Goal: Task Accomplishment & Management: Complete application form

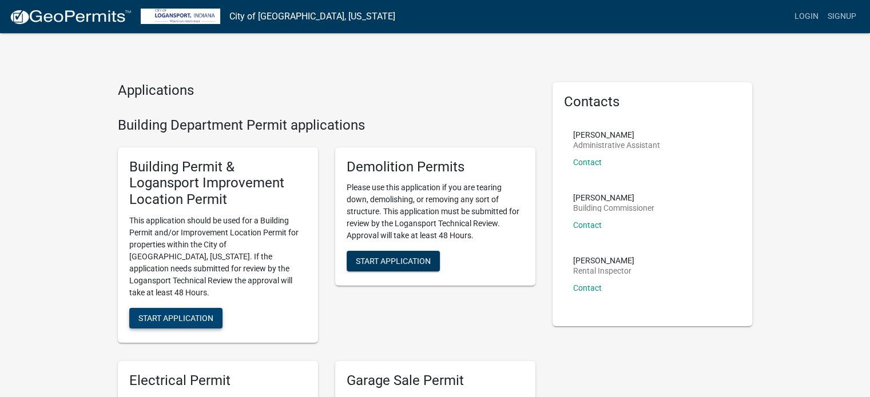
click at [192, 313] on span "Start Application" at bounding box center [175, 317] width 75 height 9
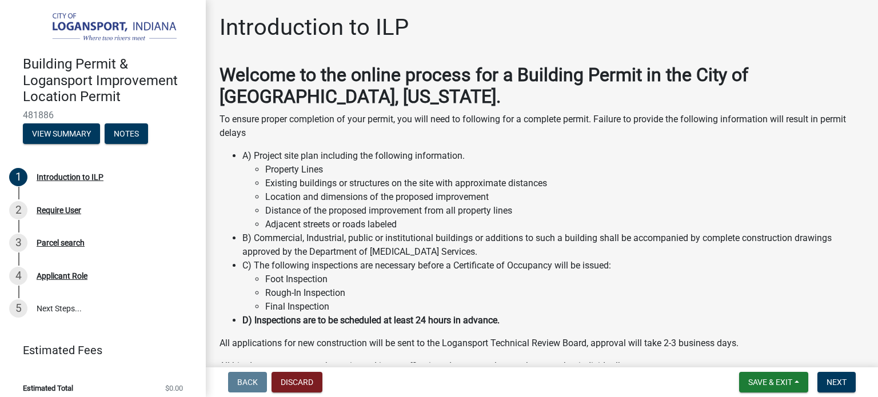
scroll to position [110, 0]
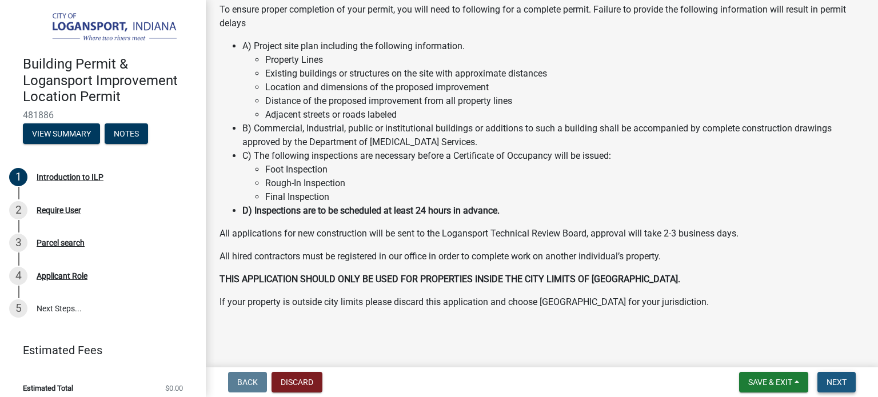
click at [842, 380] on span "Next" at bounding box center [837, 382] width 20 height 9
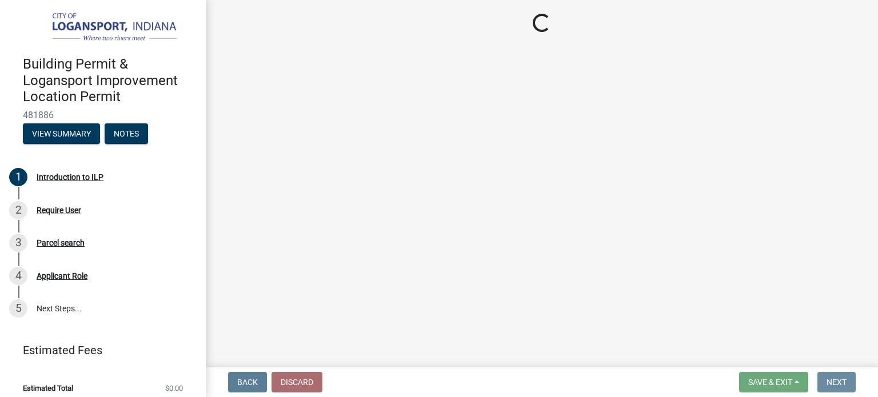
scroll to position [0, 0]
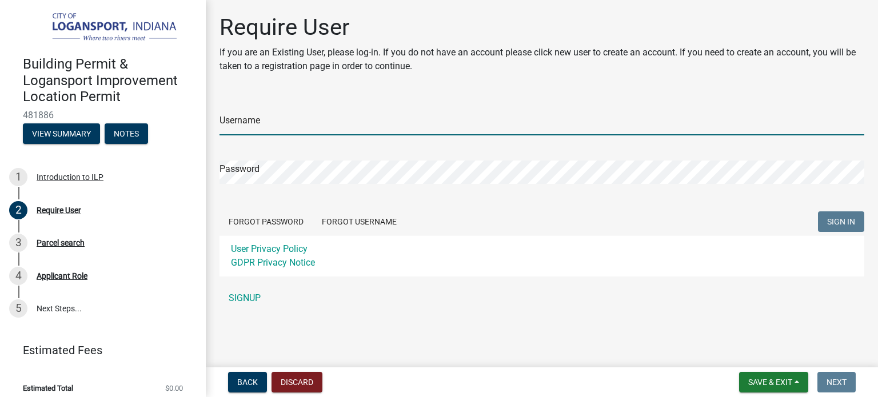
type input "rgbaguidi"
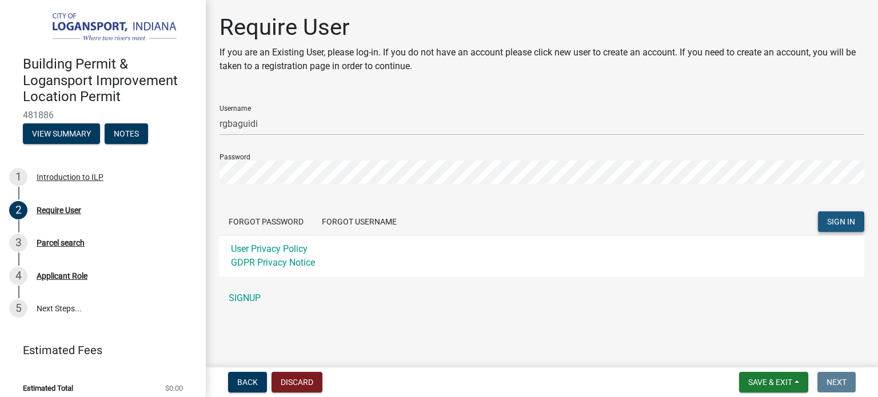
click at [842, 226] on span "SIGN IN" at bounding box center [842, 221] width 28 height 9
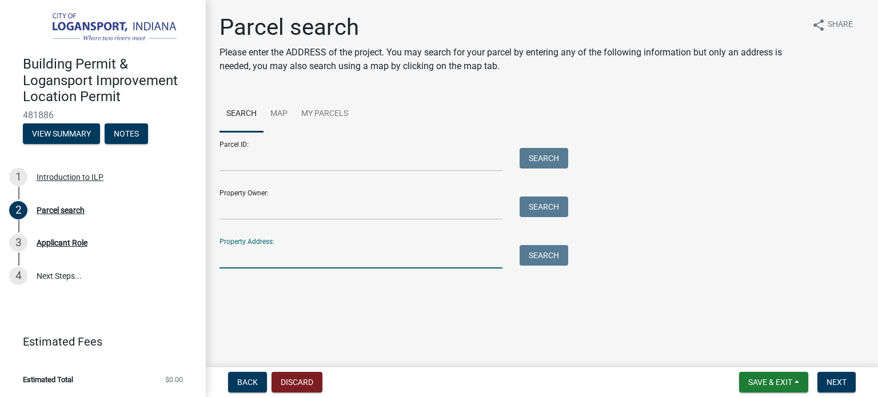
click at [280, 265] on input "Property Address:" at bounding box center [361, 256] width 283 height 23
paste input "______________________________________________________________"
type input "______________________________________________________________"
click at [437, 253] on input "______________________________________________________________" at bounding box center [361, 256] width 283 height 23
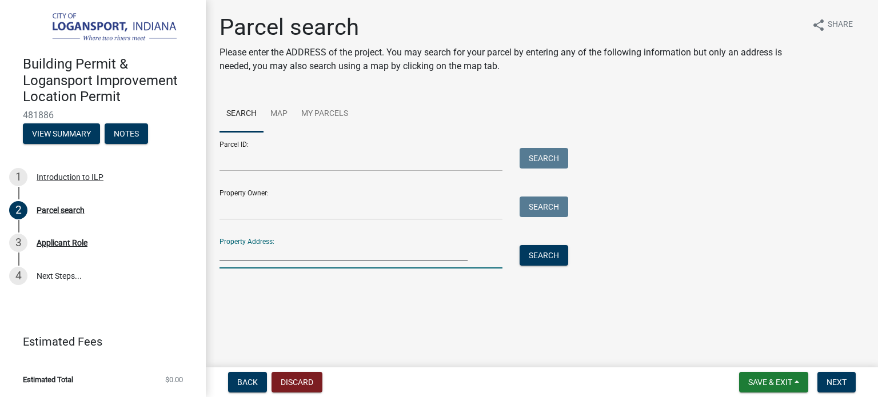
click at [437, 253] on input "______________________________________________________________" at bounding box center [361, 256] width 283 height 23
type input "116 [PERSON_NAME]"
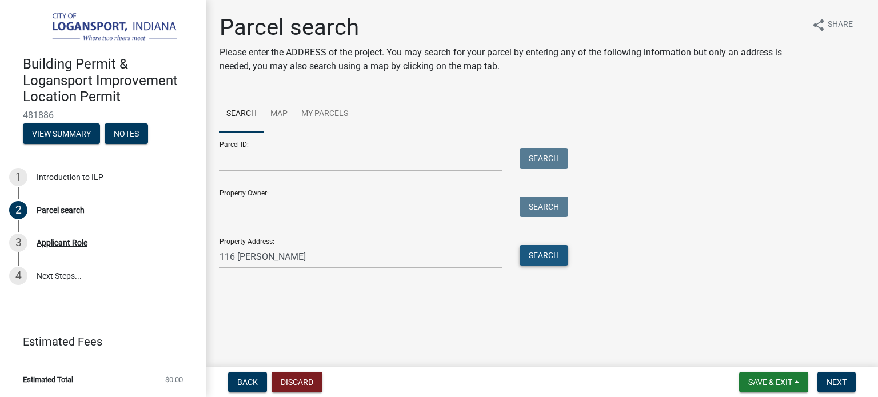
click at [550, 257] on button "Search" at bounding box center [544, 255] width 49 height 21
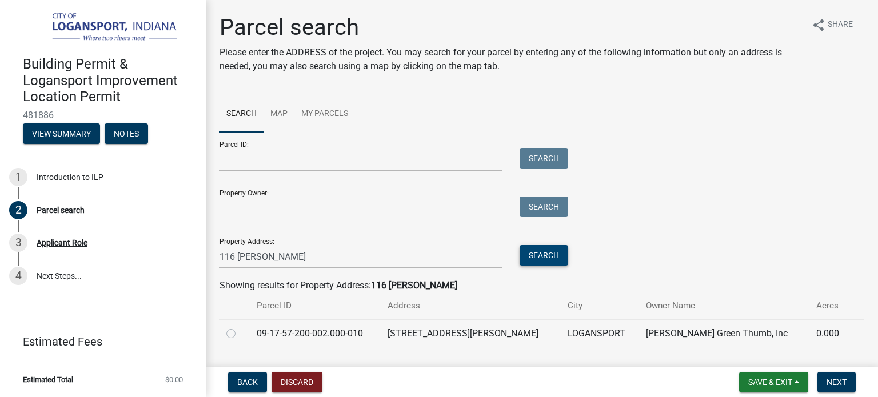
scroll to position [29, 0]
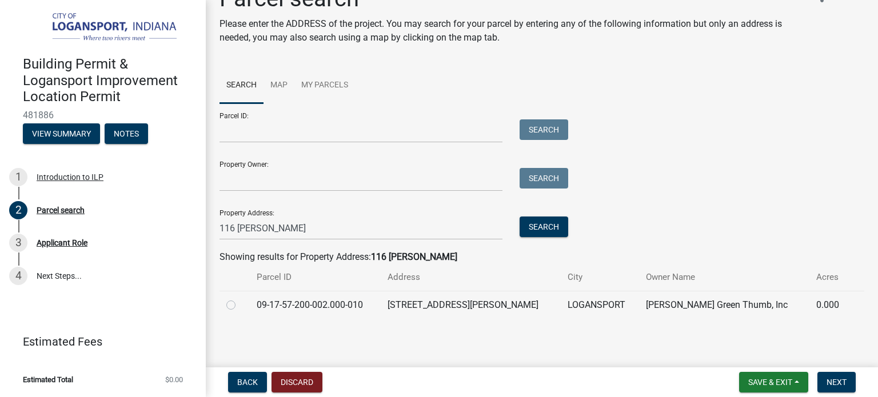
click at [240, 299] on label at bounding box center [240, 299] width 0 height 0
click at [240, 304] on input "radio" at bounding box center [243, 302] width 7 height 7
radio input "true"
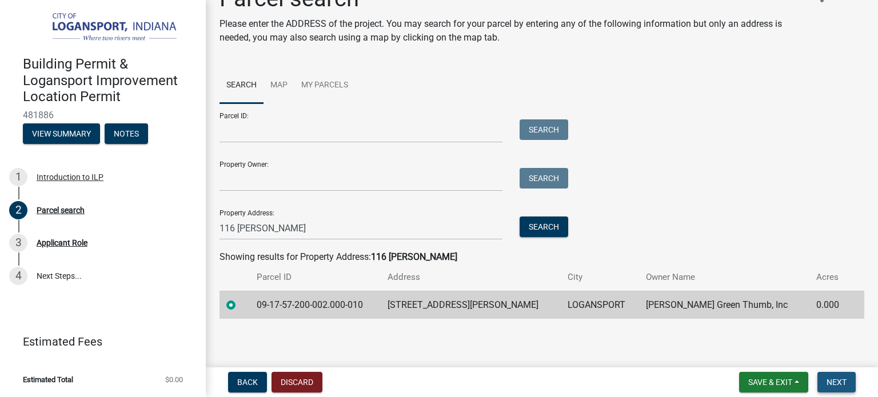
click at [838, 381] on span "Next" at bounding box center [837, 382] width 20 height 9
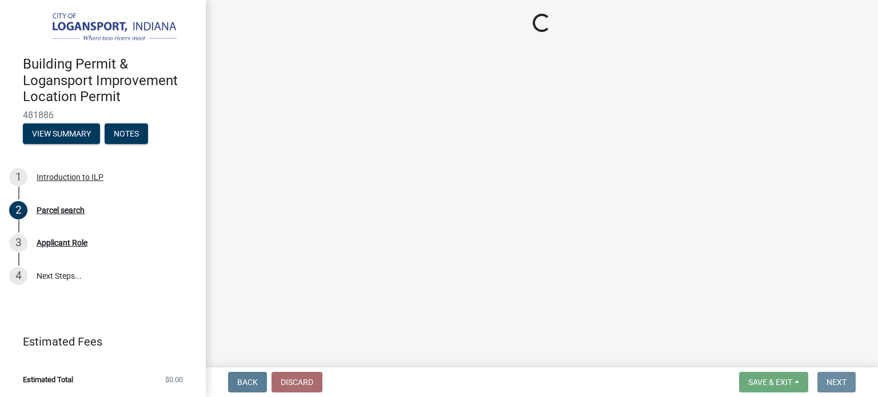
scroll to position [0, 0]
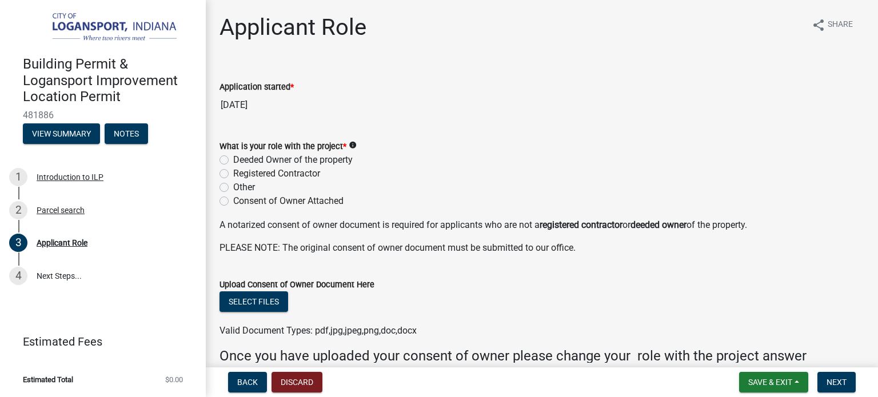
click at [244, 176] on label "Registered Contractor" at bounding box center [276, 174] width 87 height 14
click at [241, 174] on input "Registered Contractor" at bounding box center [236, 170] width 7 height 7
radio input "true"
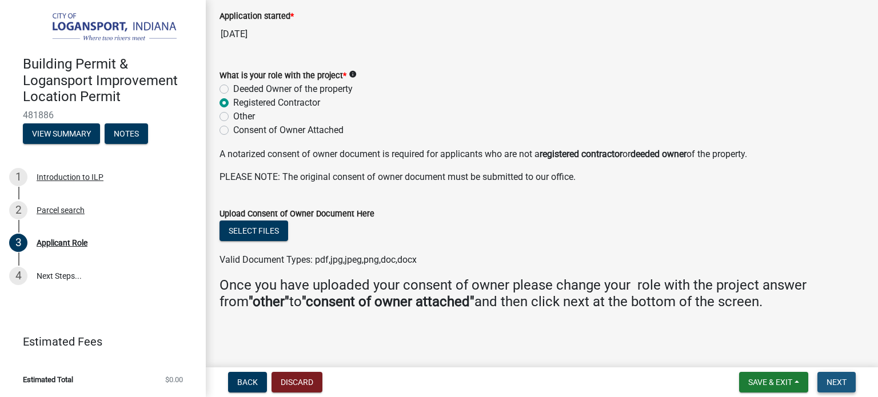
click at [840, 385] on span "Next" at bounding box center [837, 382] width 20 height 9
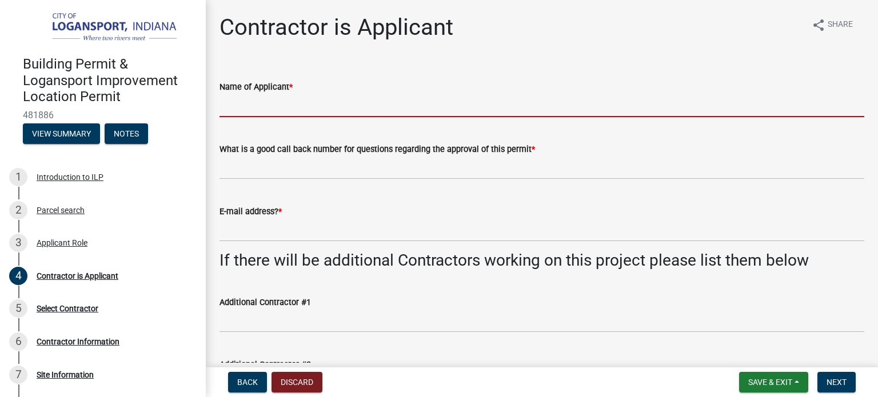
click at [318, 108] on input "Name of Applicant *" at bounding box center [542, 105] width 645 height 23
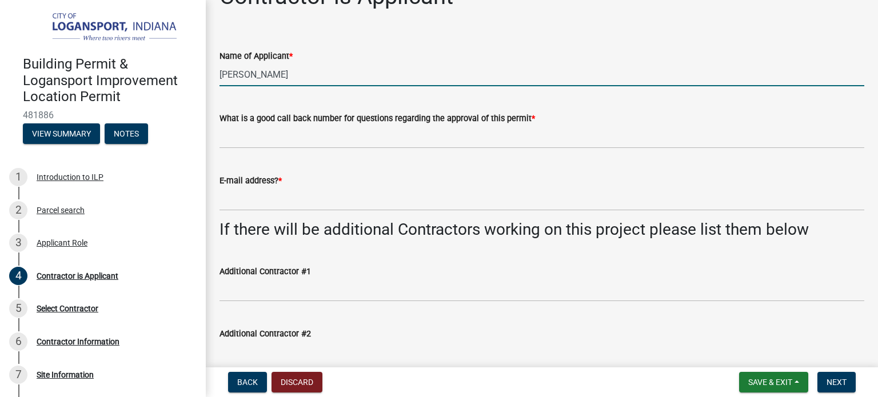
scroll to position [31, 0]
type input "[PERSON_NAME]"
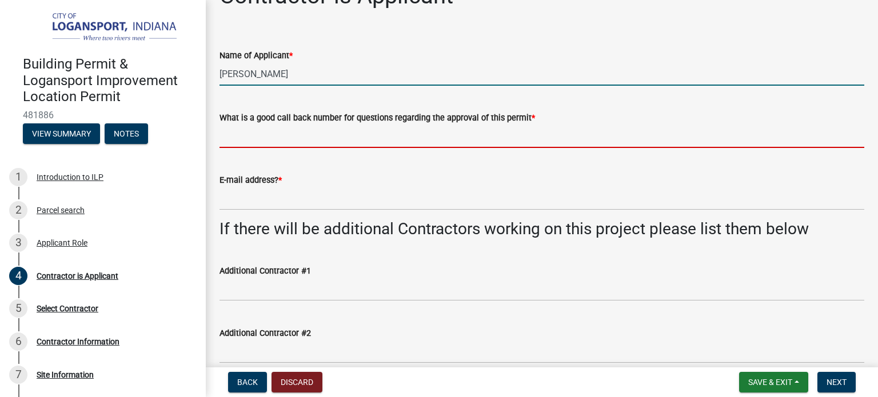
click at [295, 145] on input "What is a good call back number for questions regarding the approval of this pe…" at bounding box center [542, 136] width 645 height 23
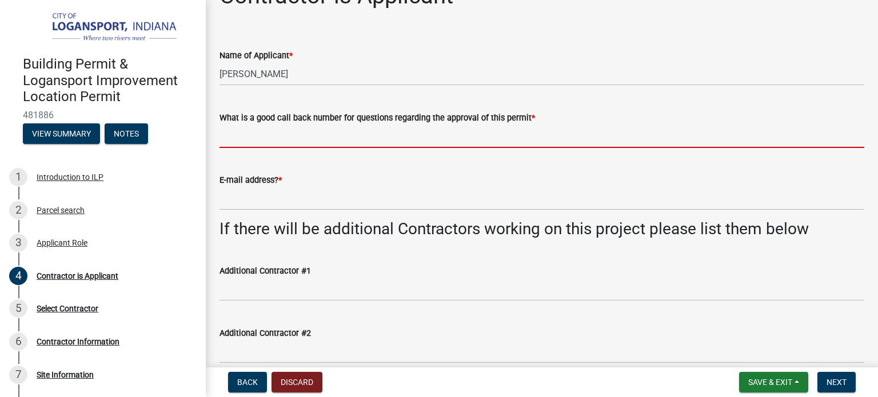
click at [315, 144] on input "What is a good call back number for questions regarding the approval of this pe…" at bounding box center [542, 136] width 645 height 23
type input "4124475270"
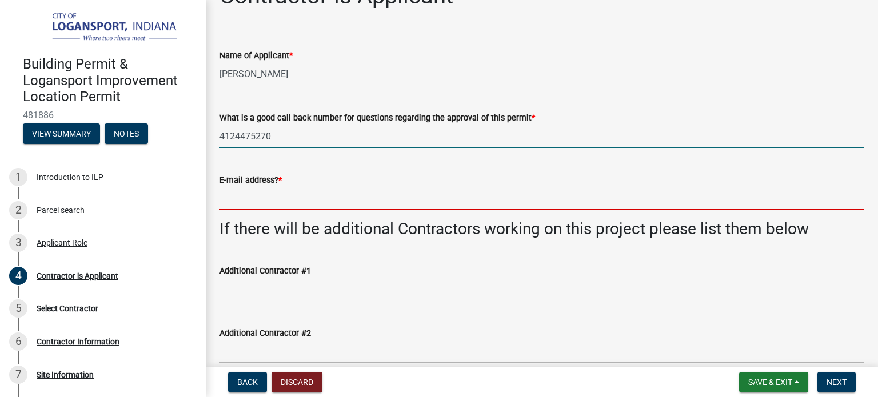
type input "[EMAIL_ADDRESS][DOMAIN_NAME]"
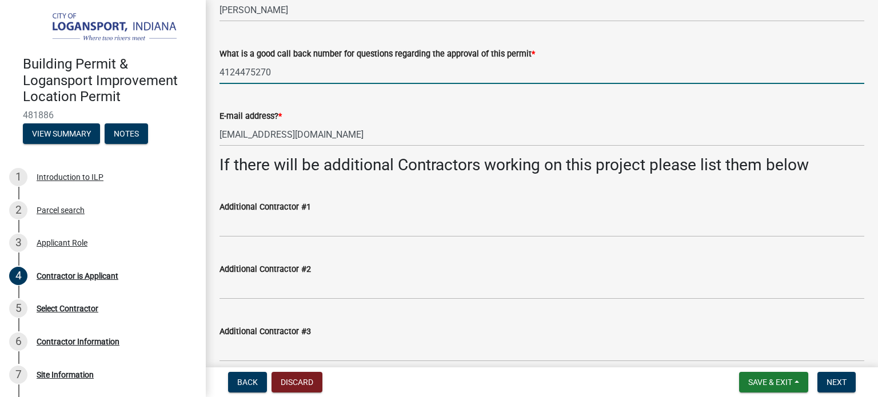
scroll to position [96, 0]
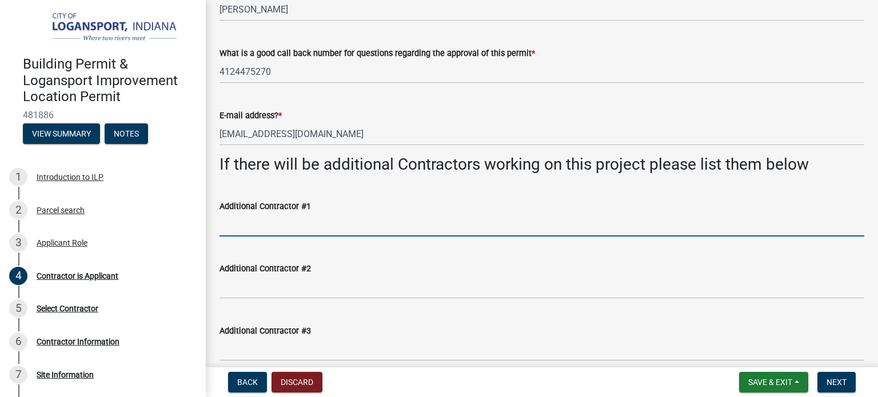
click at [259, 233] on input "Additional Contractor #1" at bounding box center [542, 224] width 645 height 23
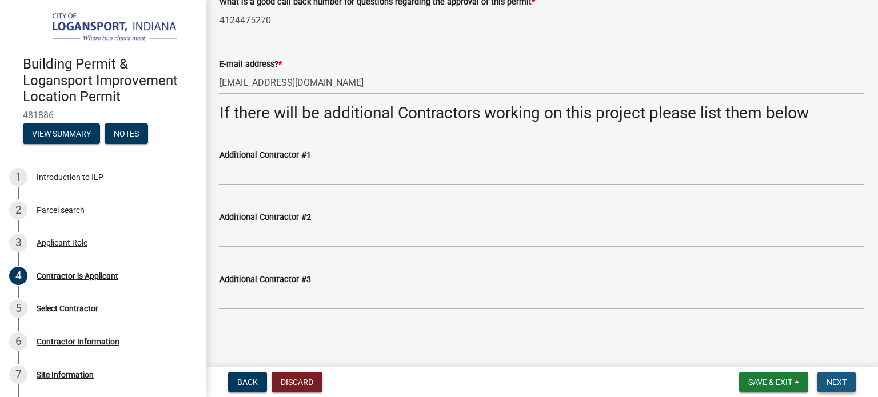
click at [838, 380] on span "Next" at bounding box center [837, 382] width 20 height 9
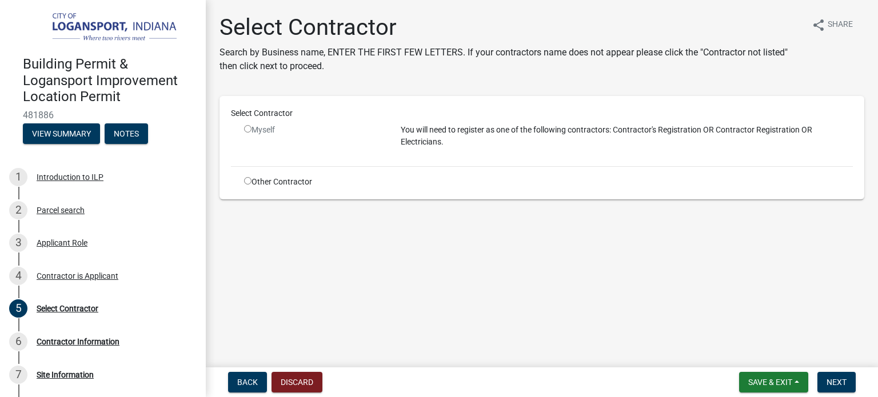
click at [244, 129] on input "radio" at bounding box center [247, 128] width 7 height 7
radio input "false"
click at [252, 125] on div "Myself" at bounding box center [314, 130] width 140 height 12
click at [834, 376] on button "Next" at bounding box center [837, 382] width 38 height 21
click at [253, 183] on div "Other Contractor" at bounding box center [314, 182] width 157 height 12
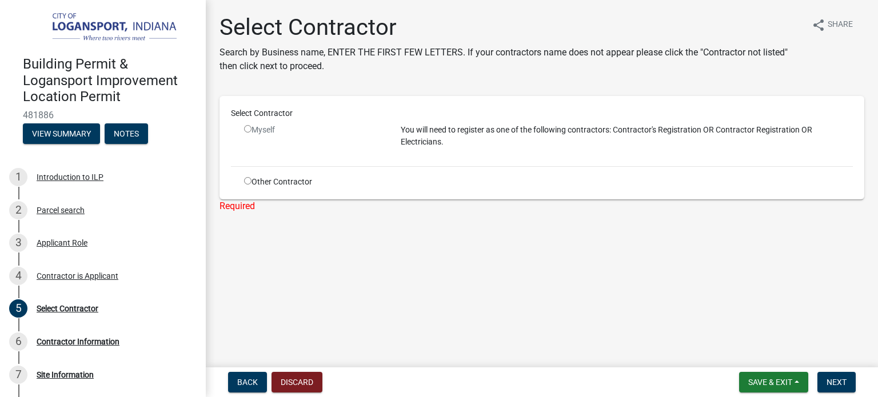
click at [245, 179] on input "radio" at bounding box center [247, 180] width 7 height 7
radio input "true"
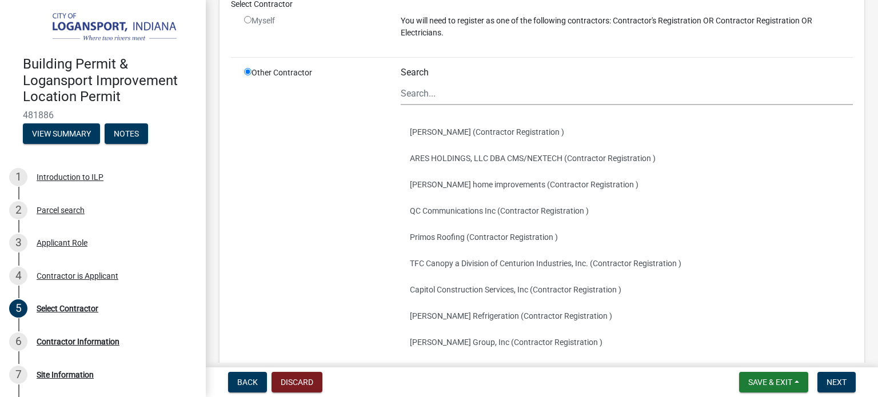
scroll to position [132, 0]
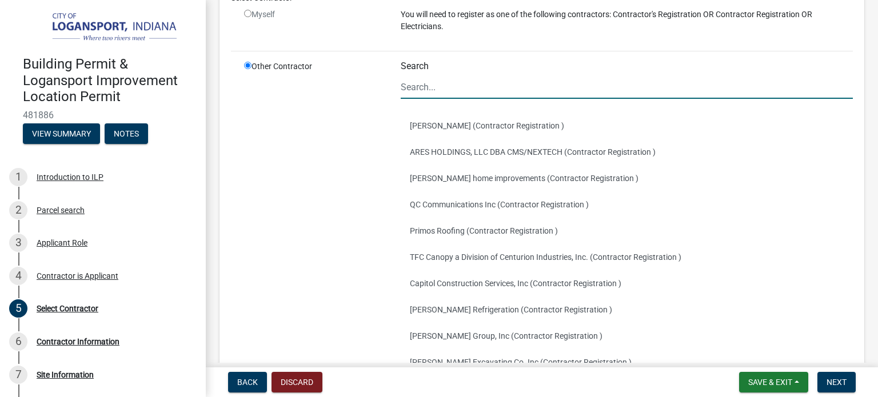
click at [436, 82] on input "Search" at bounding box center [627, 86] width 452 height 23
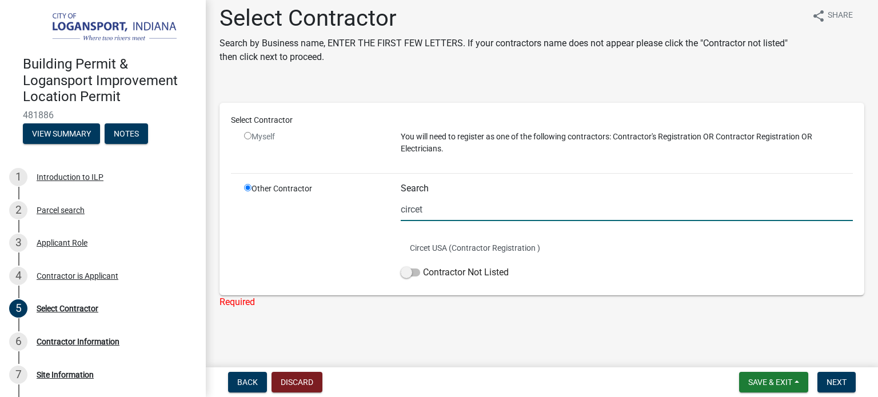
scroll to position [9, 0]
type input "circet"
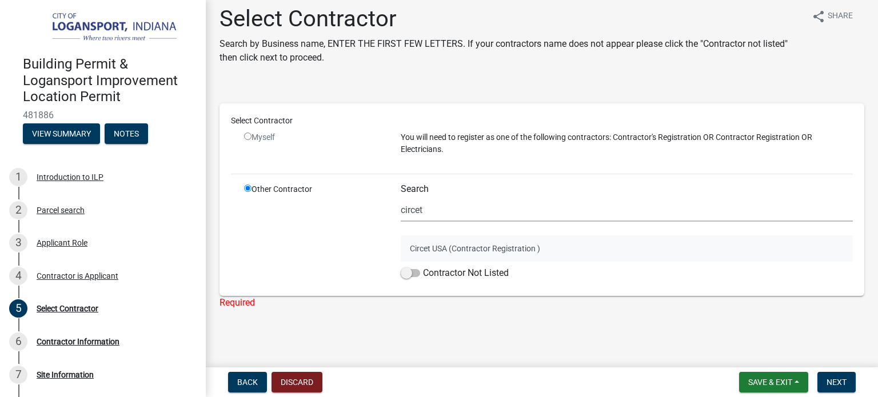
click at [447, 253] on button "Circet USA (Contractor Registration )" at bounding box center [627, 249] width 452 height 26
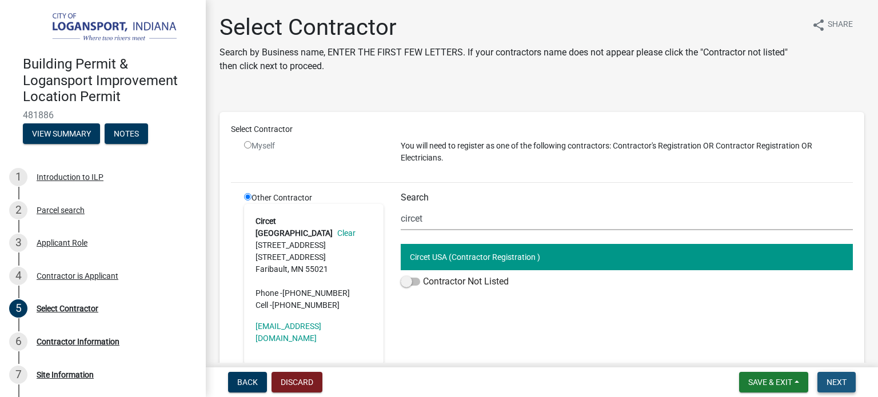
click at [842, 381] on span "Next" at bounding box center [837, 382] width 20 height 9
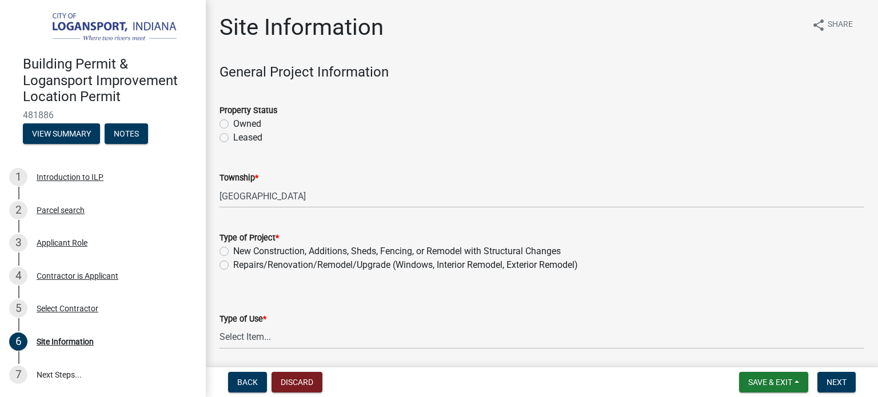
click at [242, 125] on label "Owned" at bounding box center [247, 124] width 28 height 14
click at [241, 125] on input "Owned" at bounding box center [236, 120] width 7 height 7
radio input "true"
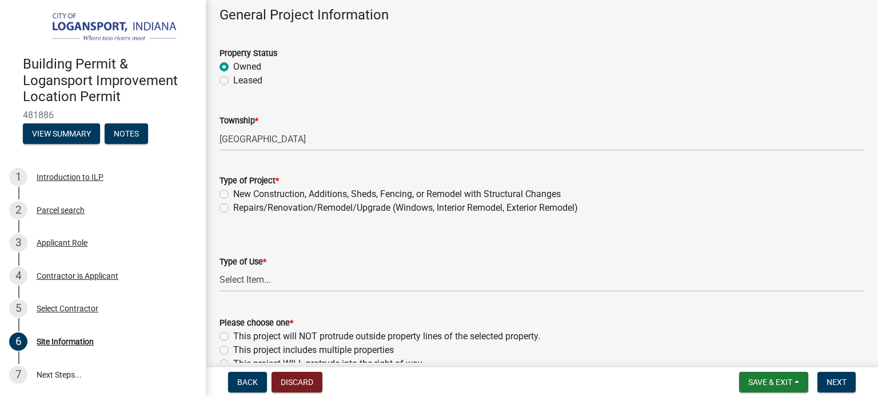
scroll to position [57, 0]
click at [233, 65] on div "Owned" at bounding box center [542, 67] width 645 height 14
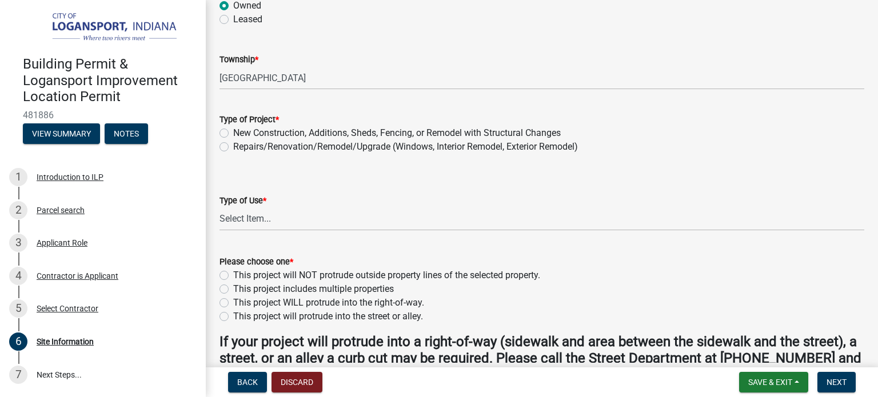
scroll to position [119, 0]
click at [278, 133] on label "New Construction, Additions, Sheds, Fencing, or Remodel with Structural Changes" at bounding box center [397, 133] width 328 height 14
click at [241, 133] on input "New Construction, Additions, Sheds, Fencing, or Remodel with Structural Changes" at bounding box center [236, 129] width 7 height 7
radio input "true"
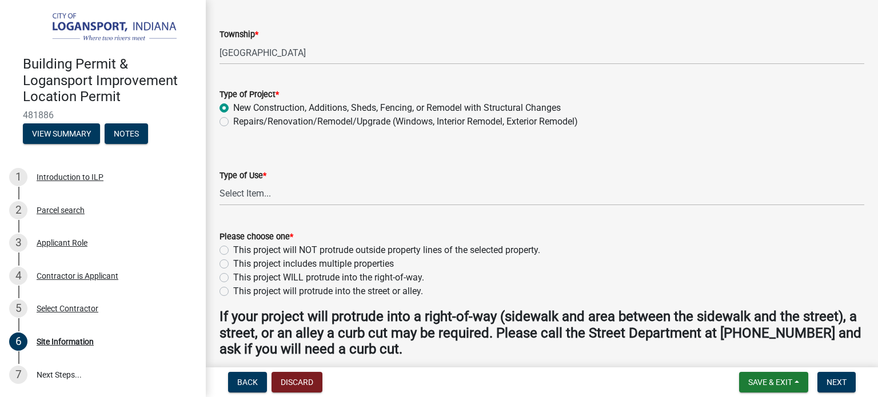
scroll to position [176, 0]
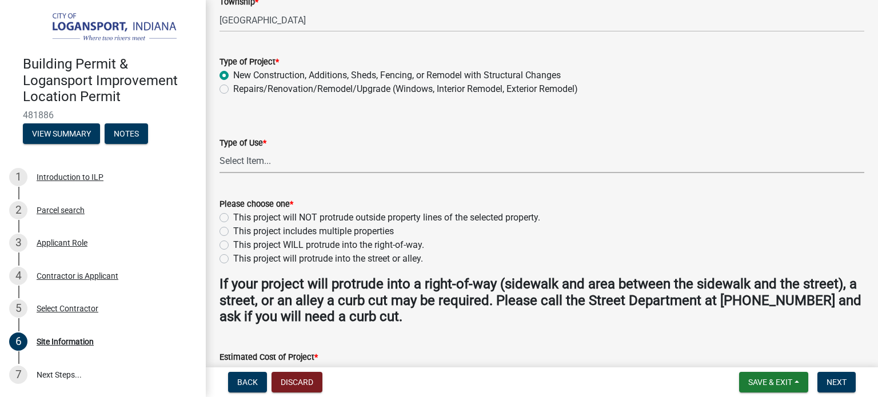
click at [250, 166] on select "Select Item... Residential Commercial/Industrial Agricultural Public/Semi Public" at bounding box center [542, 161] width 645 height 23
click at [220, 150] on select "Select Item... Residential Commercial/Industrial Agricultural Public/Semi Public" at bounding box center [542, 161] width 645 height 23
select select "418b8848-4d60-4951-8e78-d19a514e3fa7"
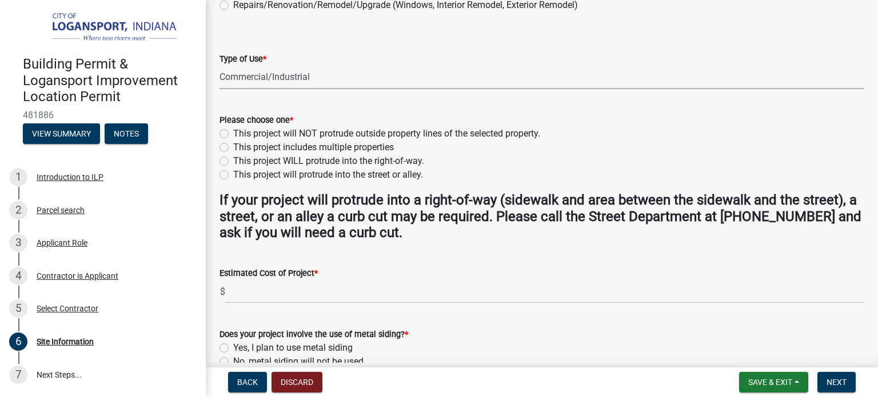
scroll to position [261, 0]
click at [305, 134] on label "This project will NOT protrude outside property lines of the selected property." at bounding box center [386, 133] width 307 height 14
click at [241, 134] on input "This project will NOT protrude outside property lines of the selected property." at bounding box center [236, 129] width 7 height 7
radio input "true"
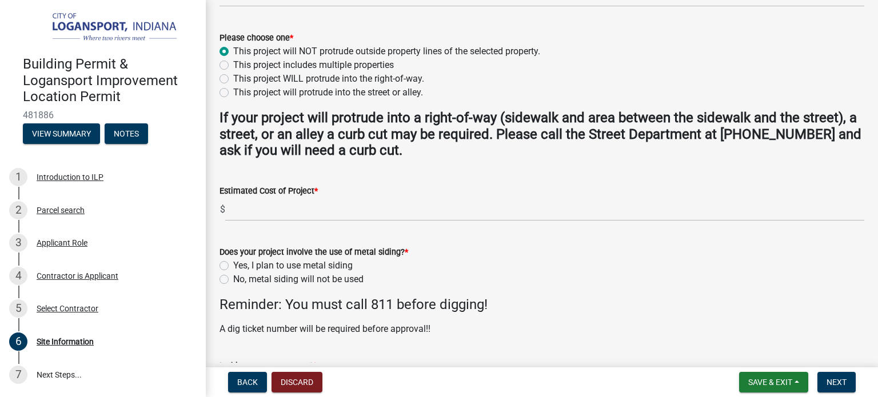
scroll to position [343, 0]
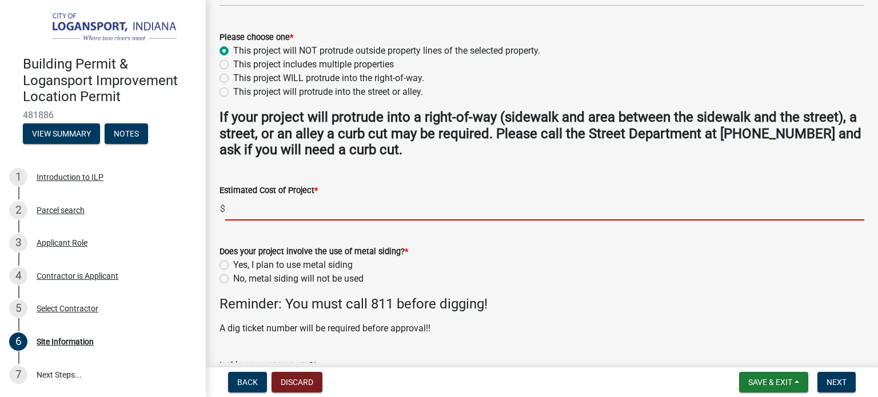
click at [272, 214] on input "text" at bounding box center [544, 208] width 639 height 23
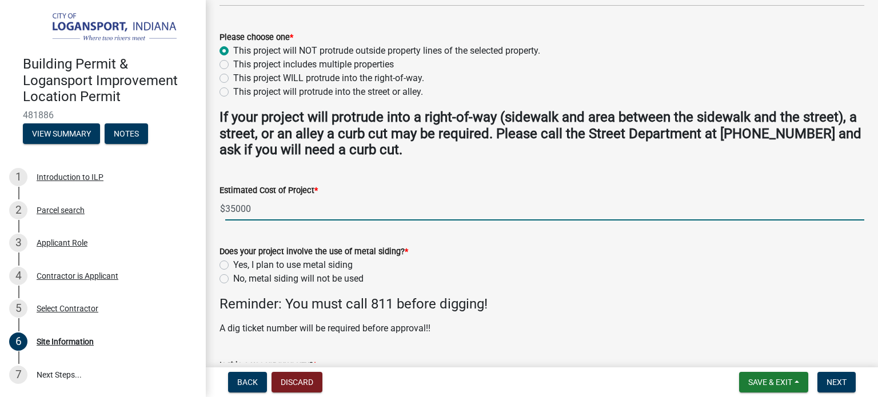
scroll to position [380, 0]
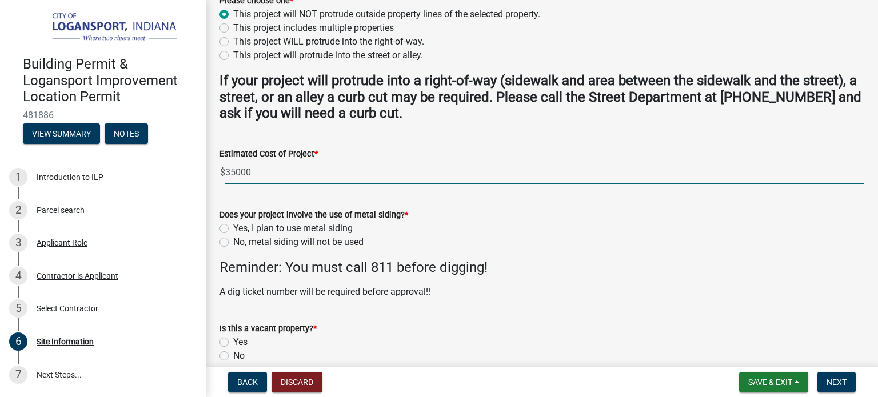
type input "35000"
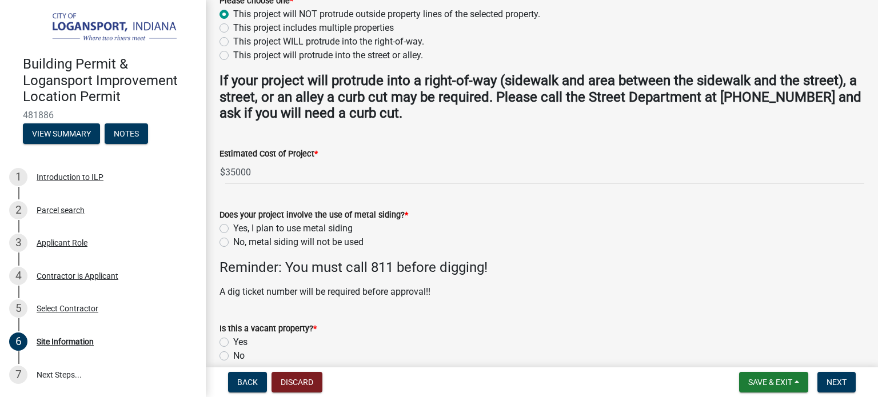
click at [268, 243] on label "No, metal siding will not be used" at bounding box center [298, 243] width 130 height 14
click at [241, 243] on input "No, metal siding will not be used" at bounding box center [236, 239] width 7 height 7
radio input "true"
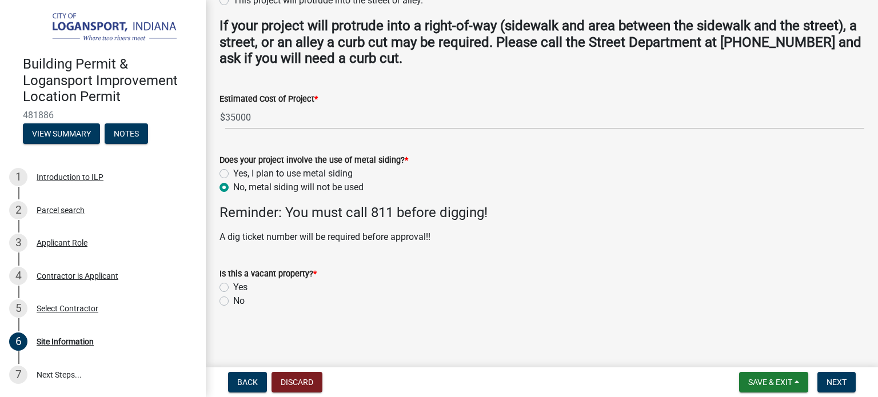
click at [233, 303] on label "No" at bounding box center [238, 302] width 11 height 14
click at [233, 302] on input "No" at bounding box center [236, 298] width 7 height 7
radio input "true"
click at [229, 287] on div "Yes" at bounding box center [542, 288] width 645 height 14
click at [233, 286] on label "Yes" at bounding box center [240, 288] width 14 height 14
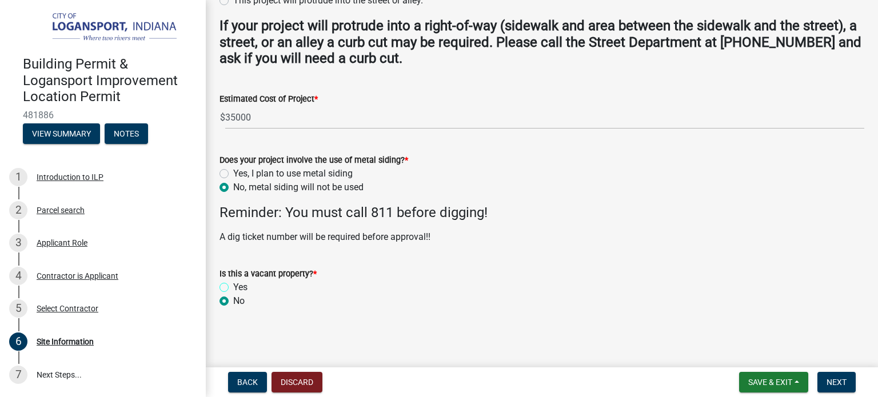
click at [233, 286] on input "Yes" at bounding box center [236, 284] width 7 height 7
radio input "true"
click at [841, 390] on button "Next" at bounding box center [837, 382] width 38 height 21
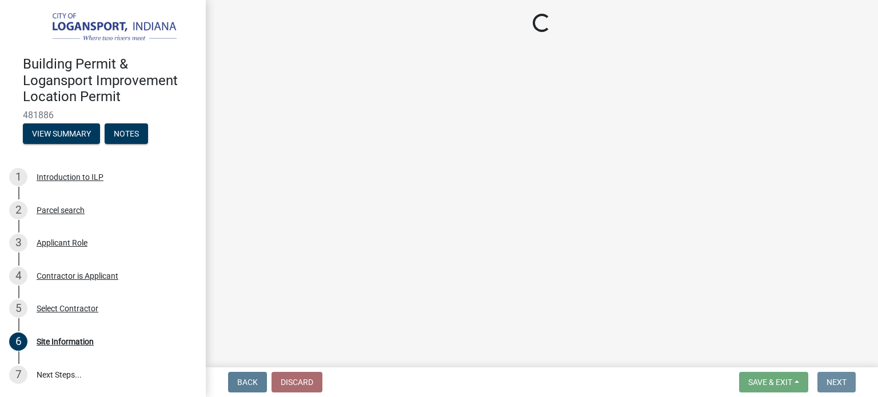
scroll to position [0, 0]
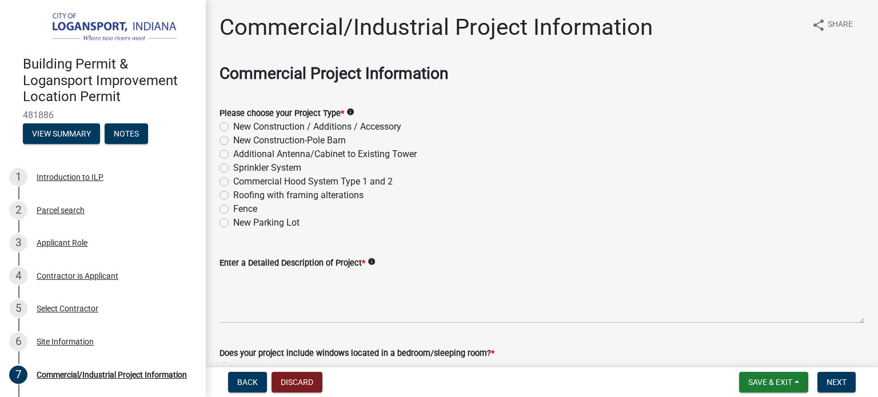
click at [269, 130] on label "New Construction / Additions / Accessory" at bounding box center [317, 127] width 168 height 14
click at [241, 128] on input "New Construction / Additions / Accessory" at bounding box center [236, 123] width 7 height 7
radio input "true"
click at [258, 128] on label "New Construction / Additions / Accessory" at bounding box center [317, 127] width 168 height 14
click at [241, 128] on input "New Construction / Additions / Accessory" at bounding box center [236, 123] width 7 height 7
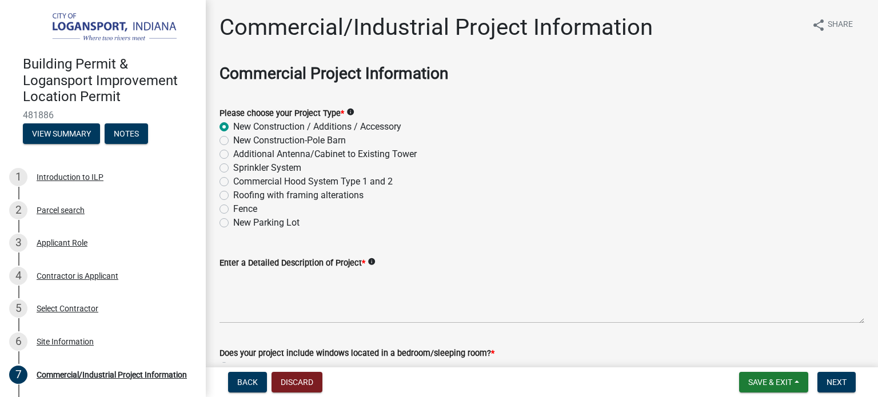
click at [233, 157] on label "Additional Antenna/Cabinet to Existing Tower" at bounding box center [325, 155] width 184 height 14
click at [233, 155] on input "Additional Antenna/Cabinet to Existing Tower" at bounding box center [236, 151] width 7 height 7
radio input "true"
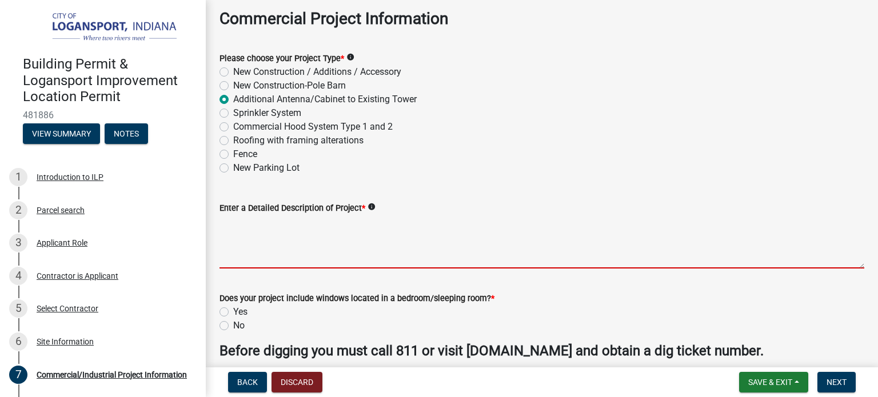
click at [236, 259] on textarea "Enter a Detailed Description of Project *" at bounding box center [542, 242] width 645 height 54
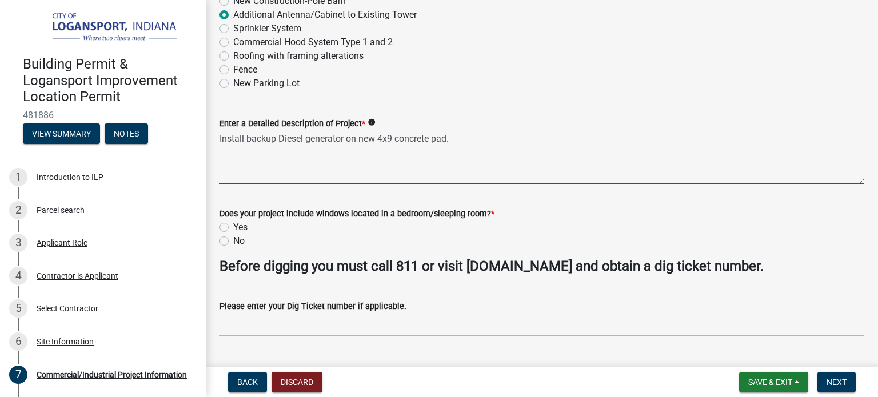
scroll to position [141, 0]
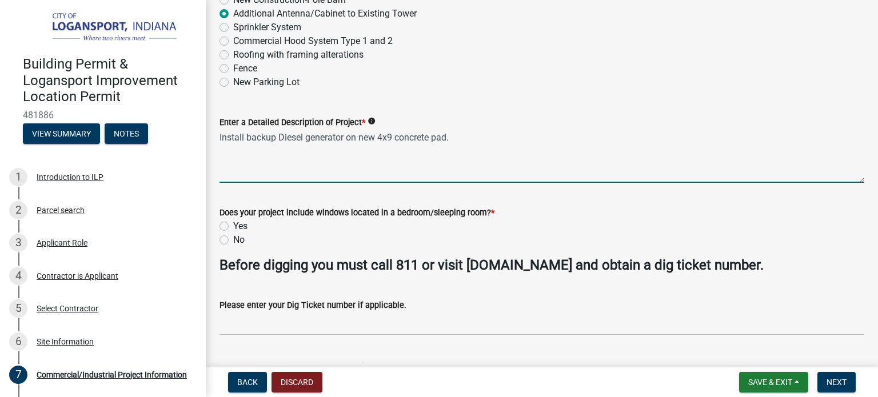
type textarea "Install backup Diesel generator on new 4x9 concrete pad."
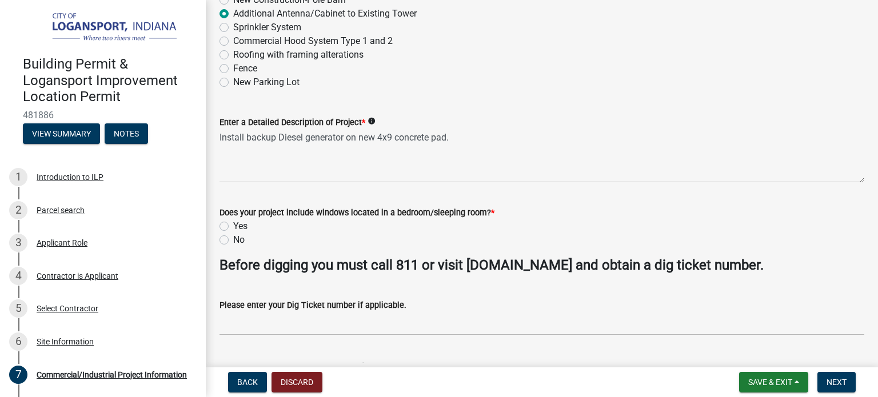
click at [249, 244] on div "No" at bounding box center [542, 240] width 645 height 14
click at [233, 239] on label "No" at bounding box center [238, 240] width 11 height 14
click at [233, 239] on input "No" at bounding box center [236, 236] width 7 height 7
radio input "true"
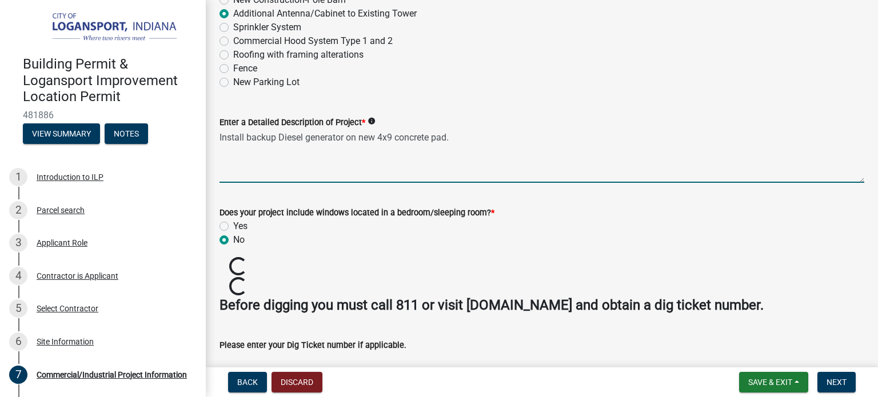
click at [478, 138] on textarea "Install backup Diesel generator on new 4x9 concrete pad." at bounding box center [542, 156] width 645 height 54
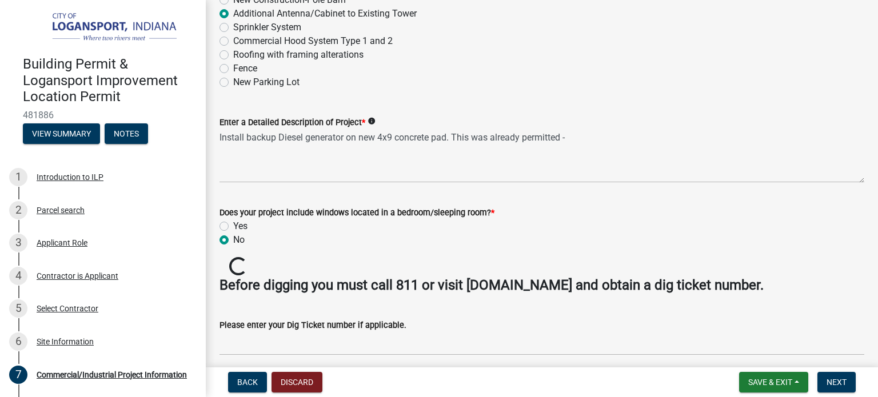
click at [530, 208] on div "Does your project include windows located in a bedroom/sleeping room? *" at bounding box center [542, 213] width 645 height 14
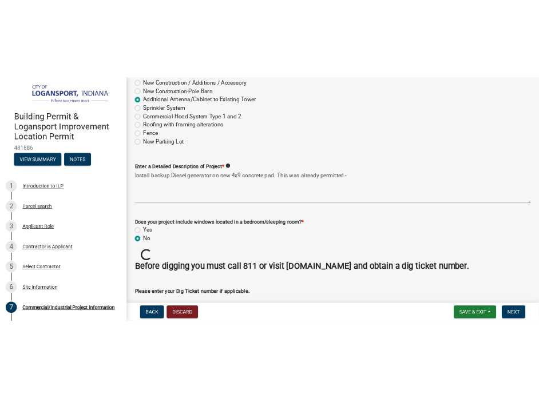
scroll to position [119, 0]
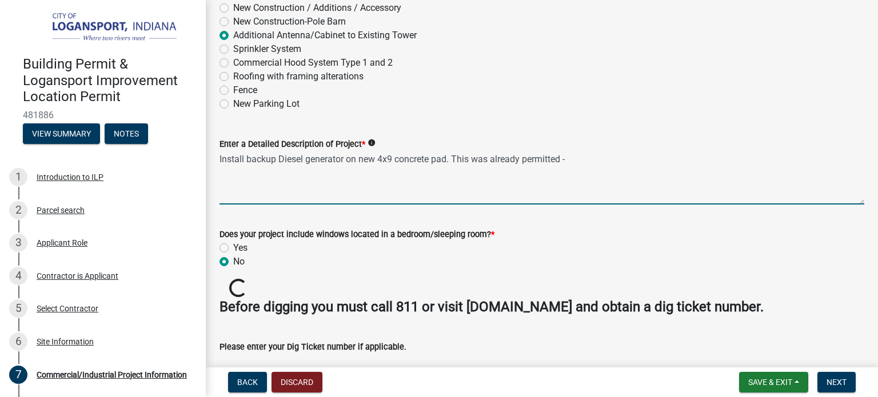
click at [573, 163] on textarea "Install backup Diesel generator on new 4x9 concrete pad. This was already permi…" at bounding box center [542, 178] width 645 height 54
paste textarea "_______________"
click at [573, 163] on textarea "Install backup Diesel generator on new 4x9 concrete pad. This was already permi…" at bounding box center [542, 178] width 645 height 54
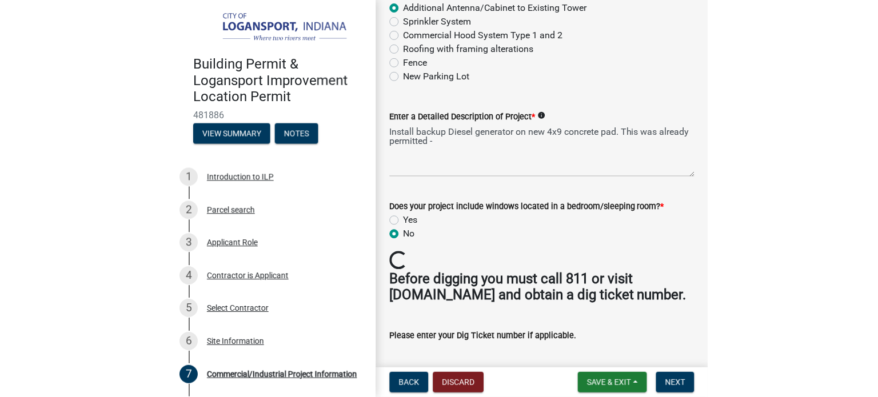
scroll to position [156, 0]
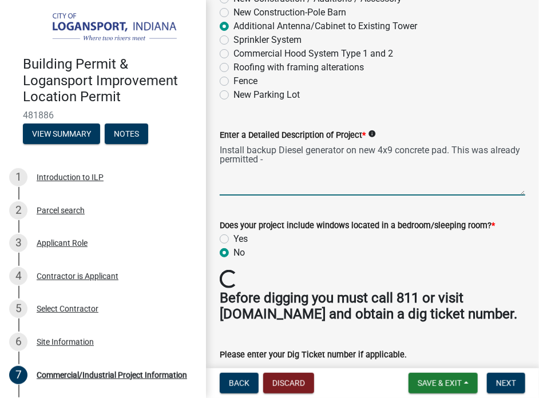
click at [315, 165] on textarea "Install backup Diesel generator on new 4x9 concrete pad. This was already permi…" at bounding box center [372, 169] width 305 height 54
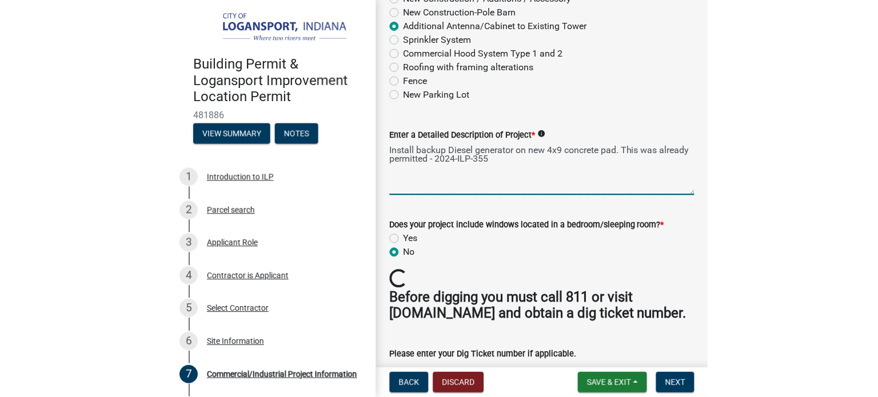
scroll to position [128, 0]
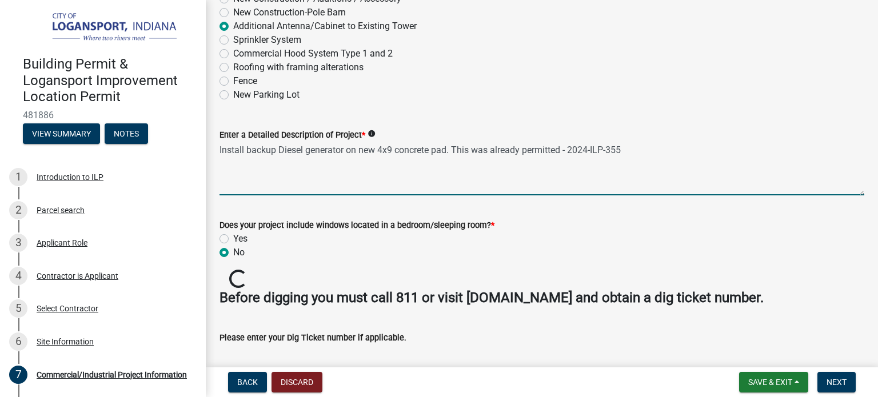
click at [562, 152] on textarea "Install backup Diesel generator on new 4x9 concrete pad. This was already permi…" at bounding box center [542, 169] width 645 height 54
click at [523, 147] on textarea "Install backup Diesel generator on new 4x9 concrete pad. This was already permi…" at bounding box center [542, 169] width 645 height 54
type textarea "Install backup Diesel generator on new 4x9 concrete pad. This was already appro…"
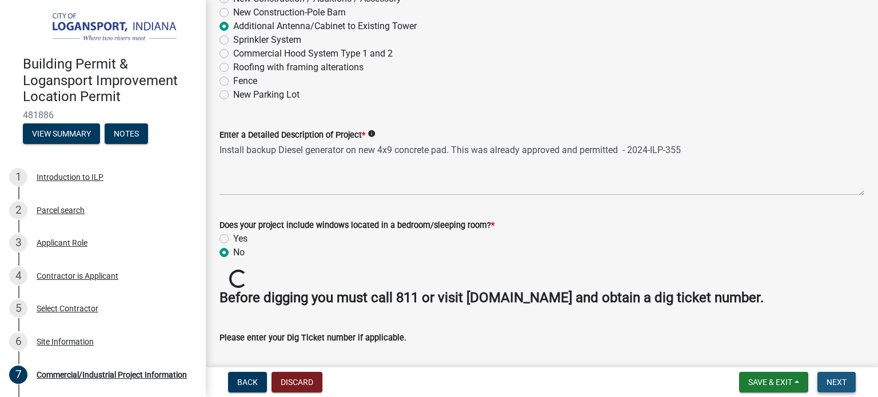
click at [837, 387] on span "Next" at bounding box center [837, 382] width 20 height 9
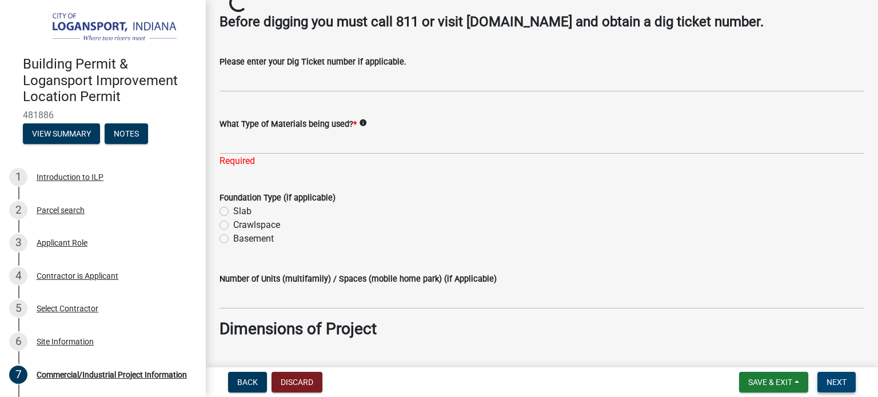
scroll to position [405, 0]
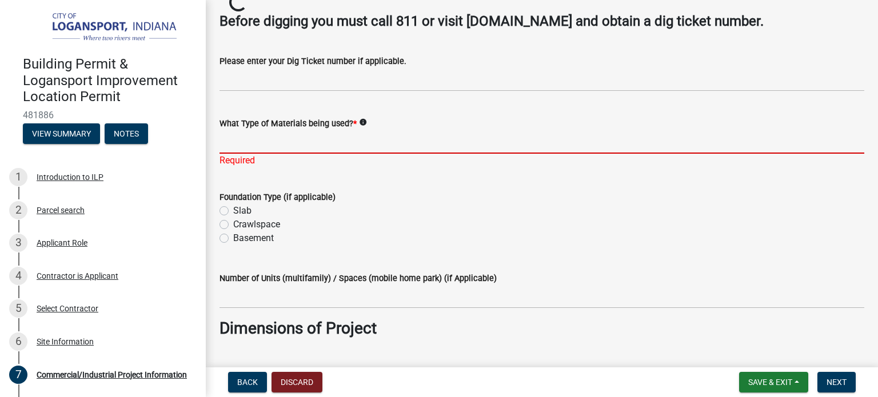
click at [329, 148] on input "What Type of Materials being used? *" at bounding box center [542, 141] width 645 height 23
type input "concrete"
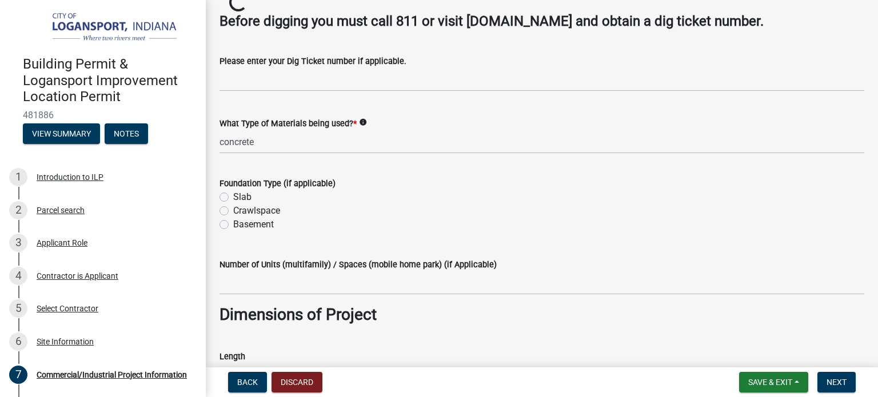
click at [248, 212] on div "Foundation Type (if applicable) Slab Crawlspace Basement" at bounding box center [542, 204] width 645 height 55
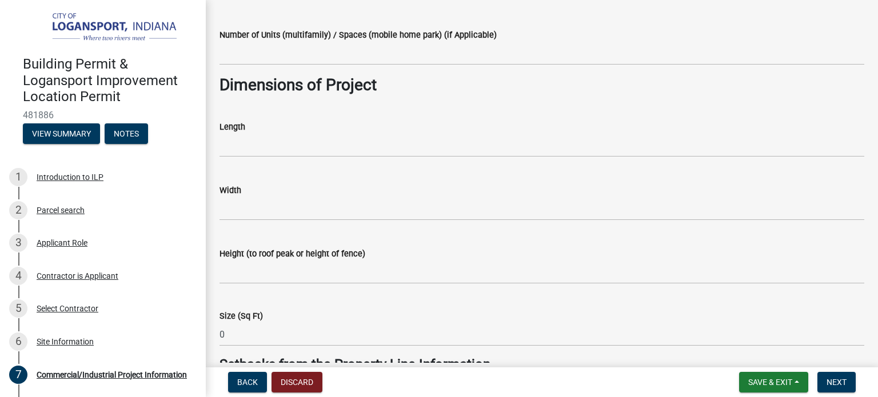
scroll to position [635, 0]
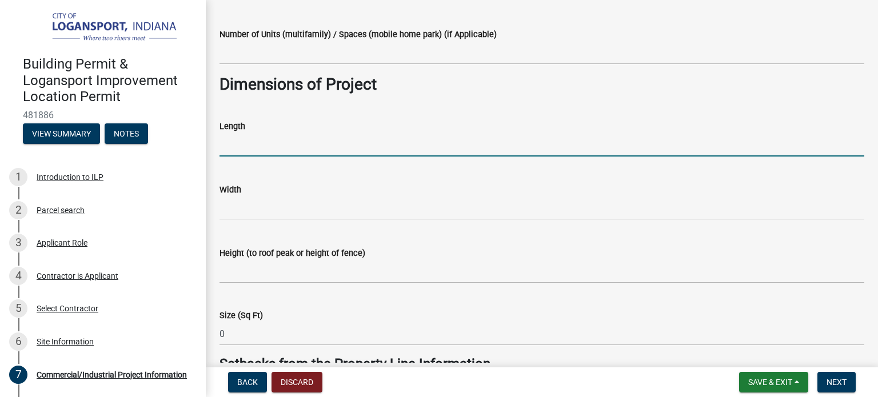
click at [249, 149] on input "text" at bounding box center [542, 144] width 645 height 23
type input "9"
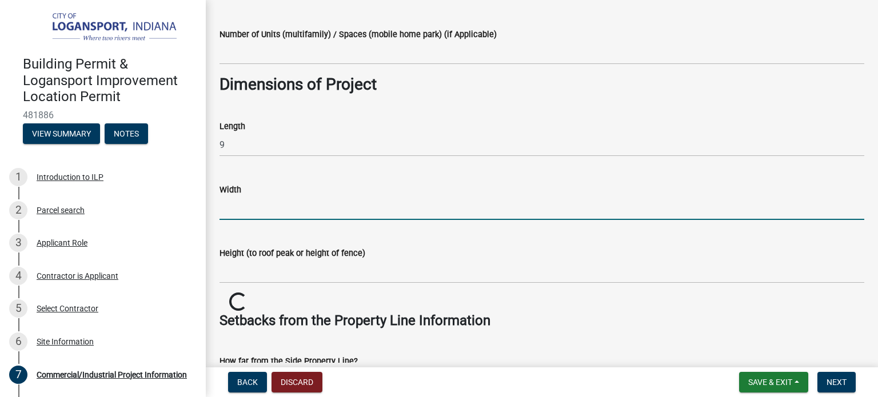
click at [239, 204] on input "text" at bounding box center [542, 208] width 645 height 23
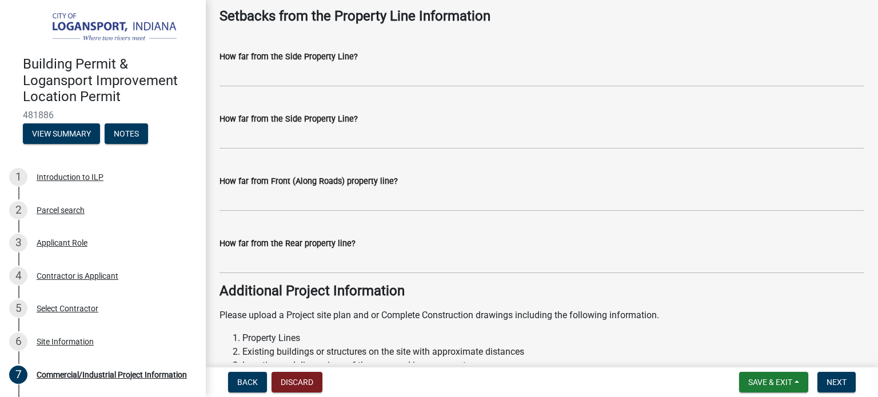
scroll to position [986, 0]
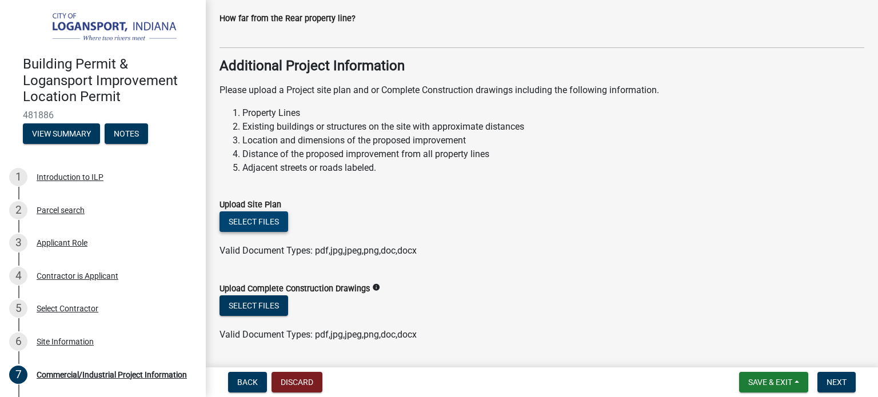
type input "4"
click at [239, 220] on button "Select files" at bounding box center [254, 222] width 69 height 21
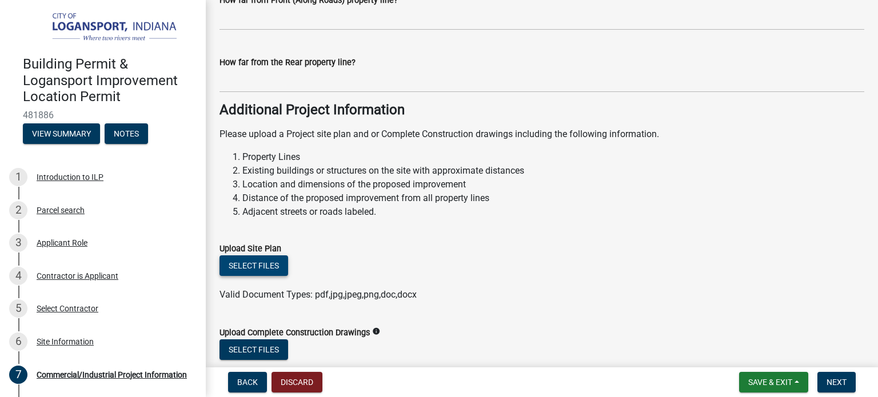
scroll to position [1209, 0]
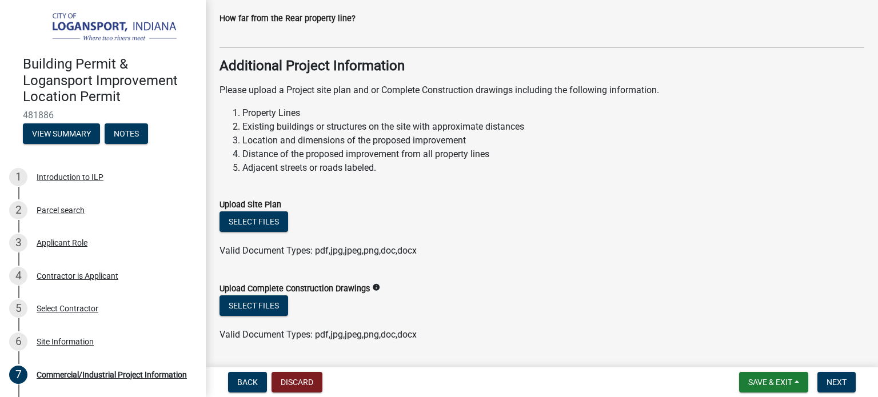
click at [606, 206] on div "Upload Site Plan" at bounding box center [542, 205] width 645 height 14
click at [245, 309] on button "Select files" at bounding box center [254, 306] width 69 height 21
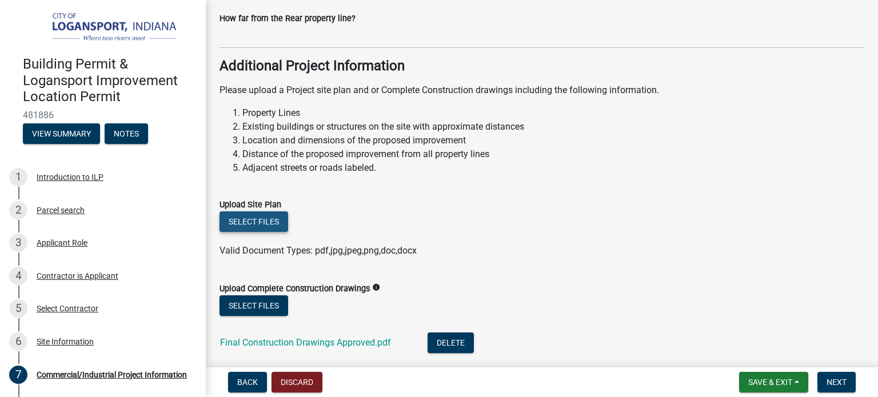
click at [279, 219] on button "Select files" at bounding box center [254, 222] width 69 height 21
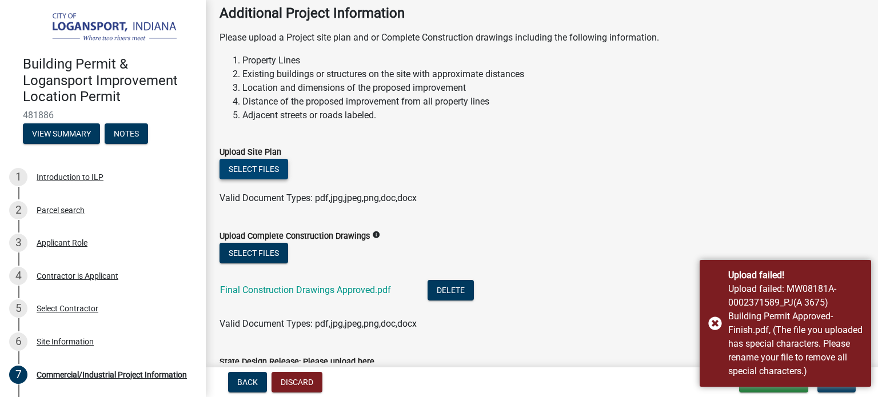
scroll to position [1263, 0]
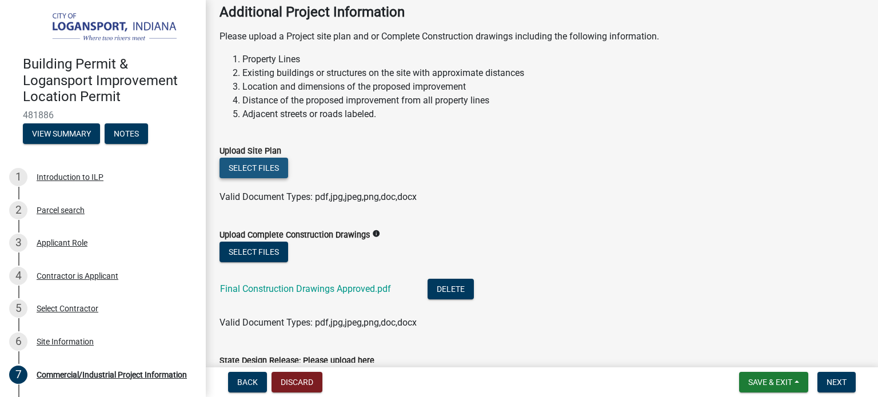
click at [261, 165] on button "Select files" at bounding box center [254, 168] width 69 height 21
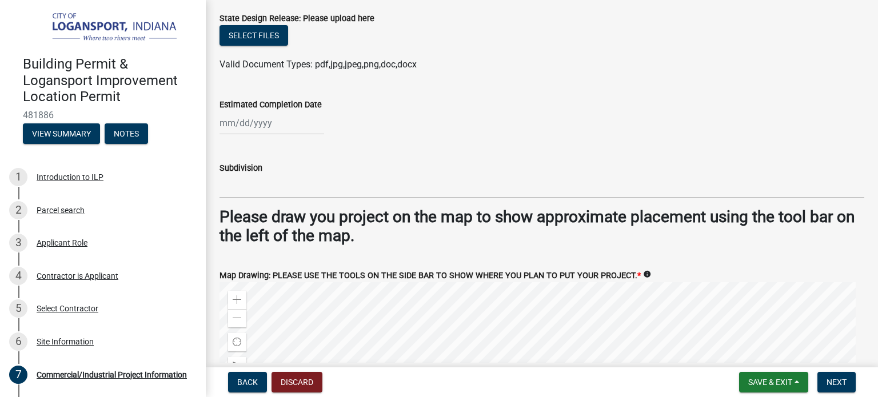
scroll to position [1648, 0]
select select "9"
select select "2025"
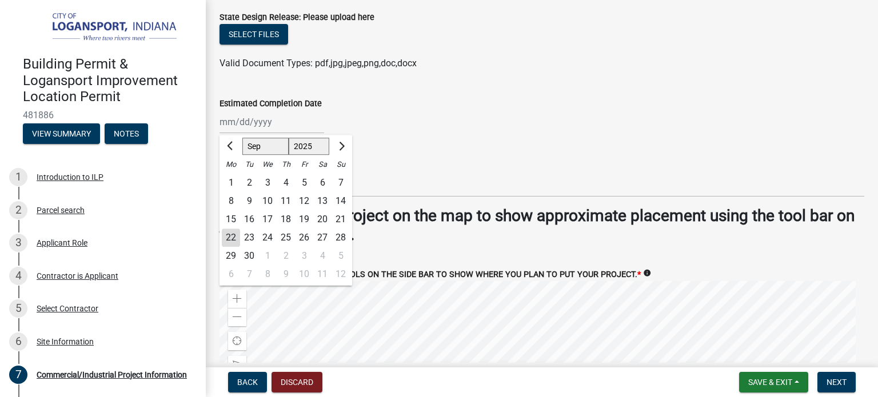
click at [249, 123] on div "[PERSON_NAME] Feb Mar Apr [PERSON_NAME][DATE] Oct Nov [DATE] 1526 1527 1528 152…" at bounding box center [272, 121] width 105 height 23
click at [343, 146] on span "Next month" at bounding box center [340, 146] width 9 height 9
click at [228, 148] on button "Previous month" at bounding box center [231, 146] width 14 height 18
select select "10"
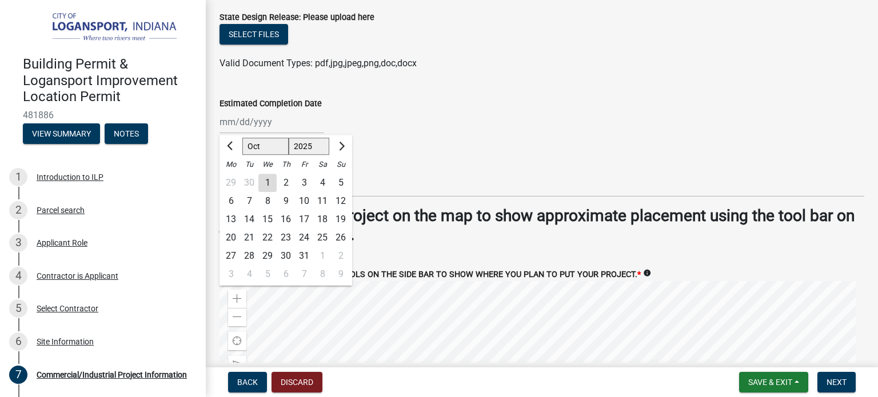
click at [268, 234] on div "22" at bounding box center [268, 238] width 18 height 18
type input "[DATE]"
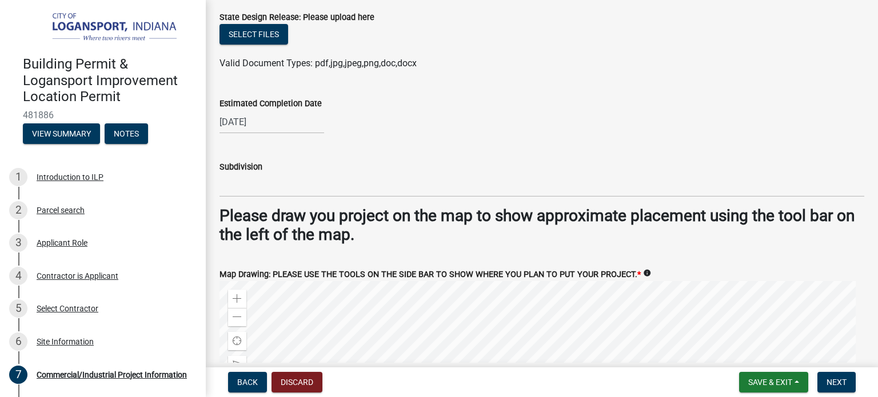
click at [438, 148] on div "Subdivision" at bounding box center [542, 170] width 645 height 53
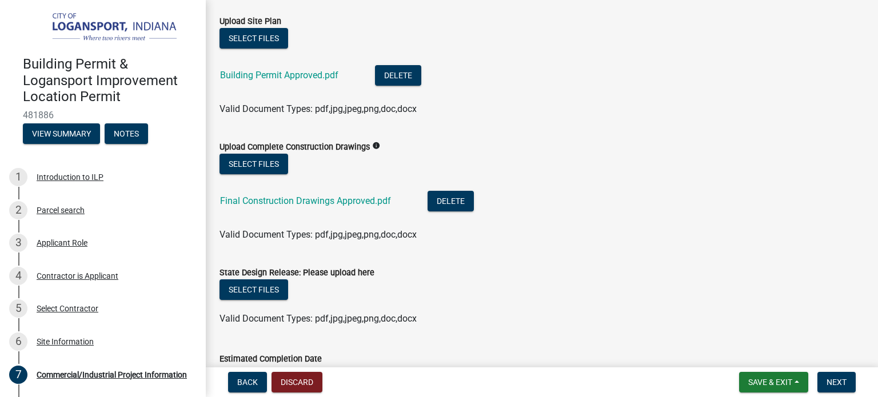
scroll to position [1408, 0]
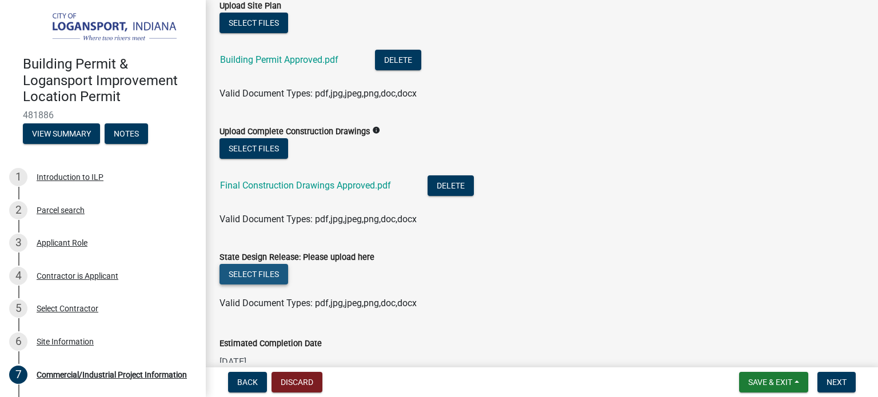
click at [260, 269] on button "Select files" at bounding box center [254, 274] width 69 height 21
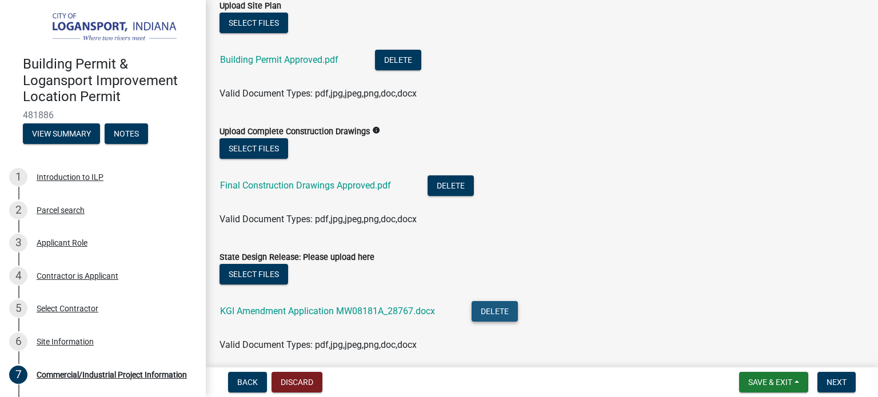
click at [500, 313] on button "Delete" at bounding box center [495, 311] width 46 height 21
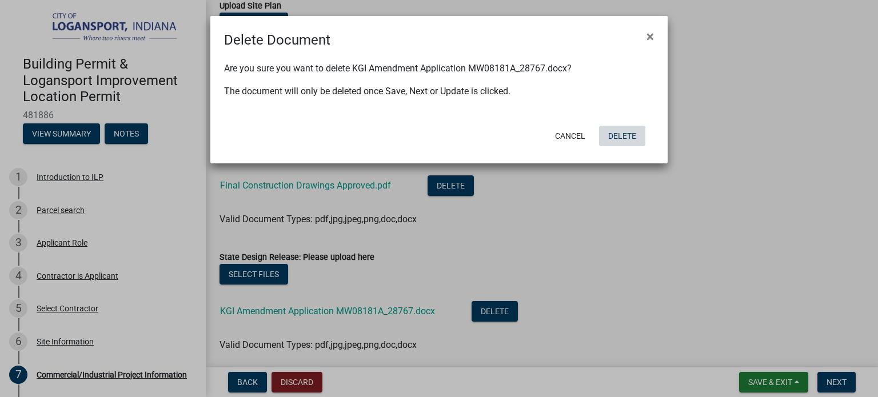
click at [611, 135] on button "Delete" at bounding box center [622, 136] width 46 height 21
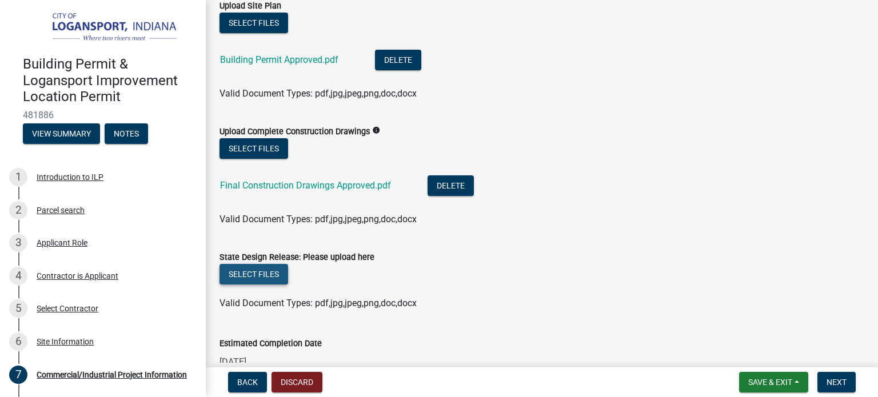
click at [251, 281] on button "Select files" at bounding box center [254, 274] width 69 height 21
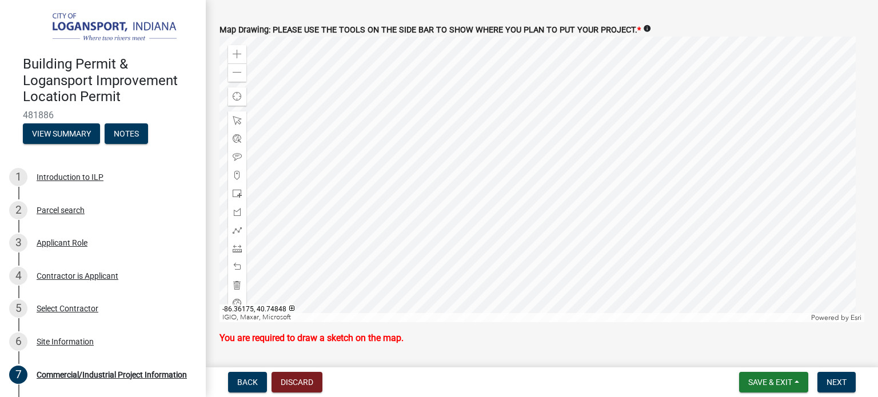
scroll to position [1971, 0]
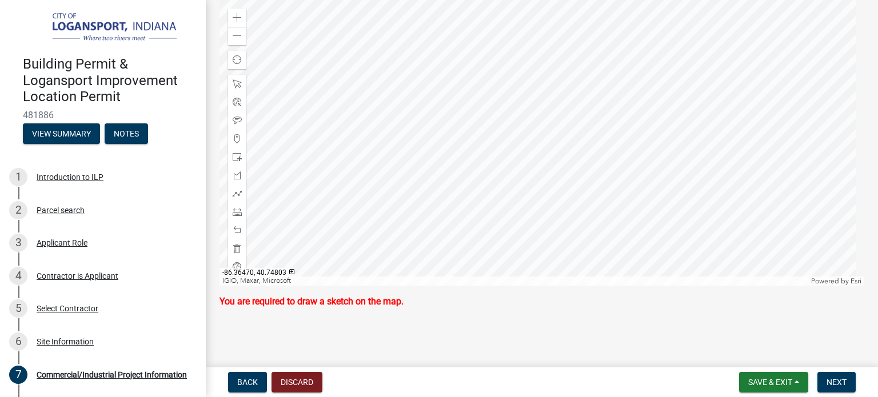
click at [503, 88] on div at bounding box center [542, 143] width 645 height 286
click at [238, 13] on span at bounding box center [237, 17] width 9 height 9
click at [486, 161] on div at bounding box center [542, 143] width 645 height 286
click at [241, 155] on span at bounding box center [237, 157] width 9 height 9
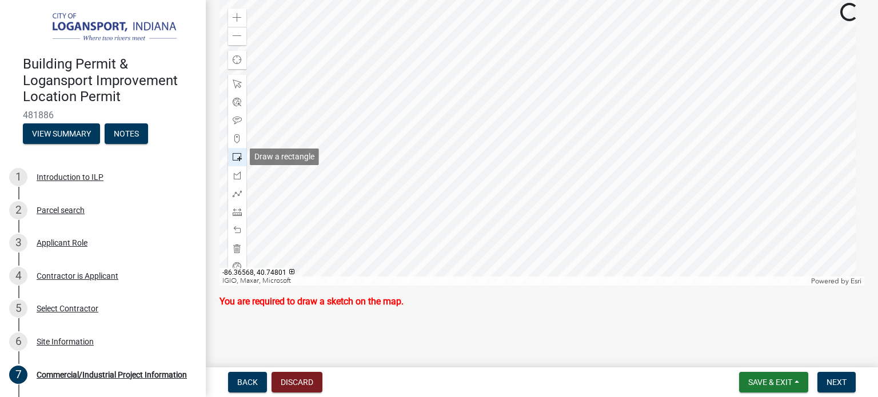
scroll to position [1971, 0]
click at [453, 106] on div at bounding box center [542, 144] width 645 height 286
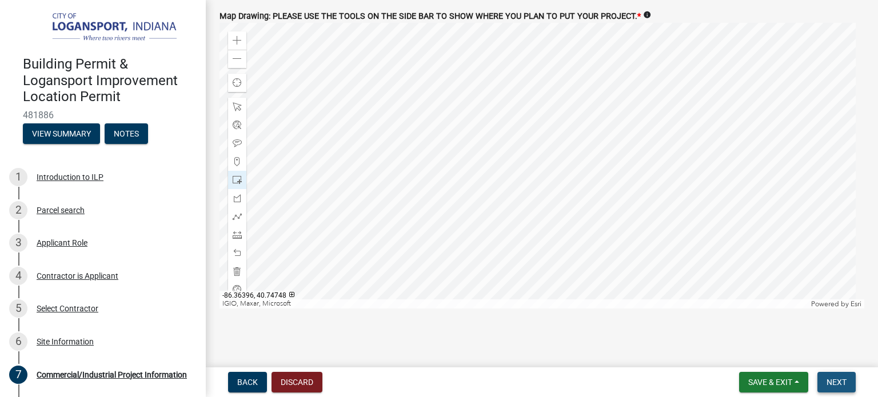
click at [828, 385] on span "Next" at bounding box center [837, 382] width 20 height 9
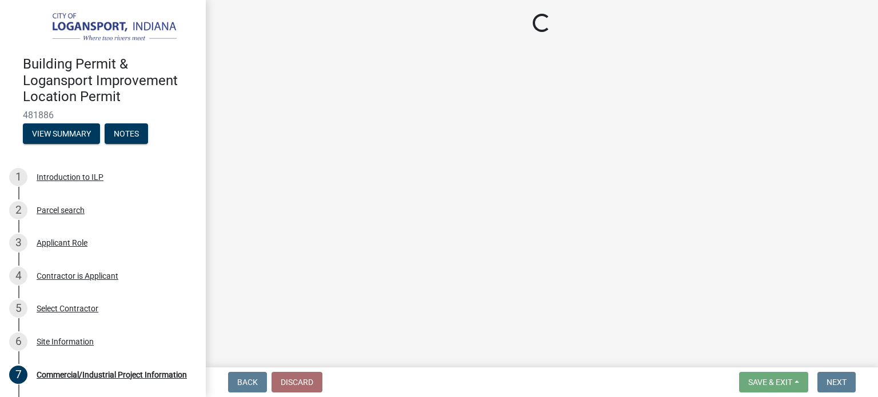
scroll to position [0, 0]
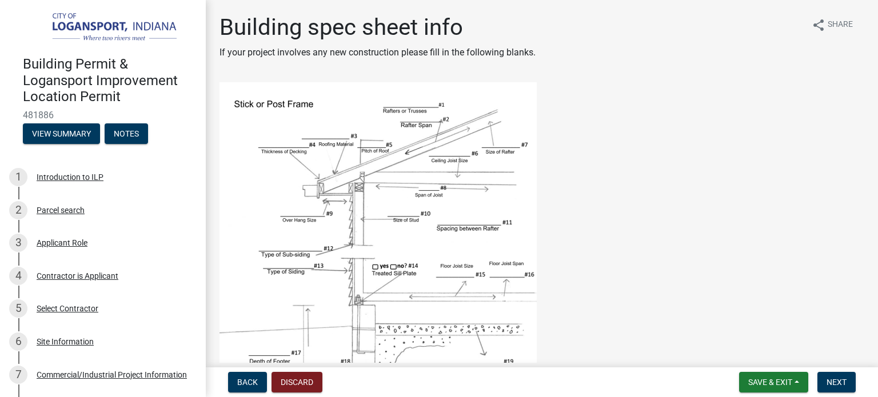
drag, startPoint x: 614, startPoint y: 243, endPoint x: 634, endPoint y: 303, distance: 62.6
click at [634, 303] on figure at bounding box center [542, 291] width 645 height 418
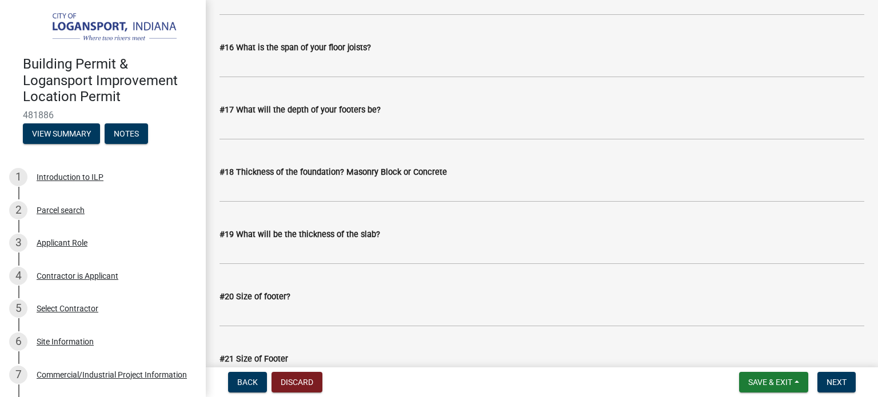
scroll to position [1595, 0]
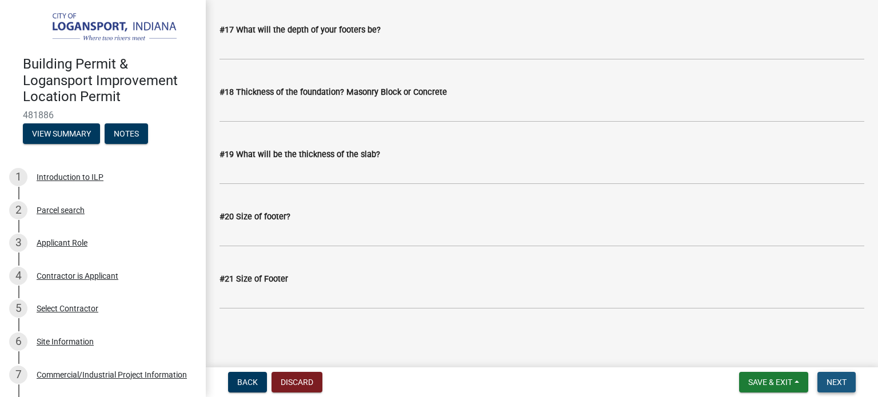
click at [833, 384] on span "Next" at bounding box center [837, 382] width 20 height 9
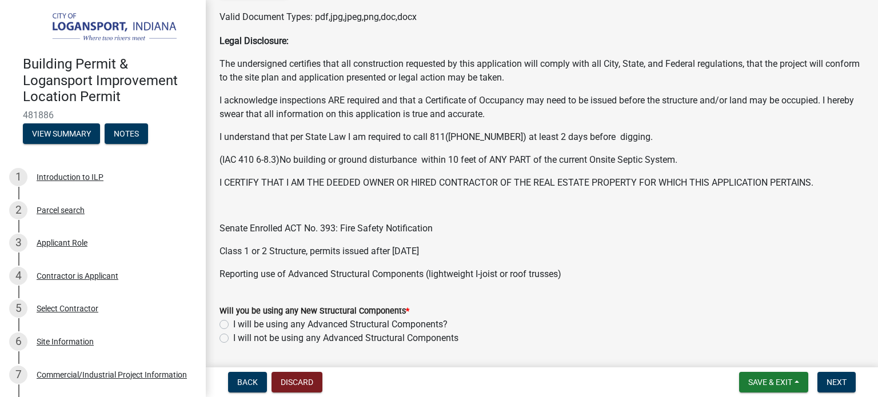
scroll to position [341, 0]
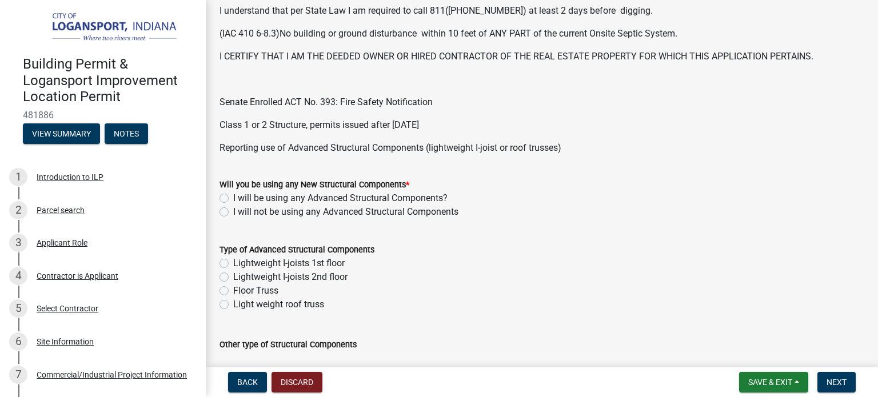
click at [327, 215] on label "I will not be using any Advanced Structural Components" at bounding box center [345, 212] width 225 height 14
click at [241, 213] on input "I will not be using any Advanced Structural Components" at bounding box center [236, 208] width 7 height 7
radio input "true"
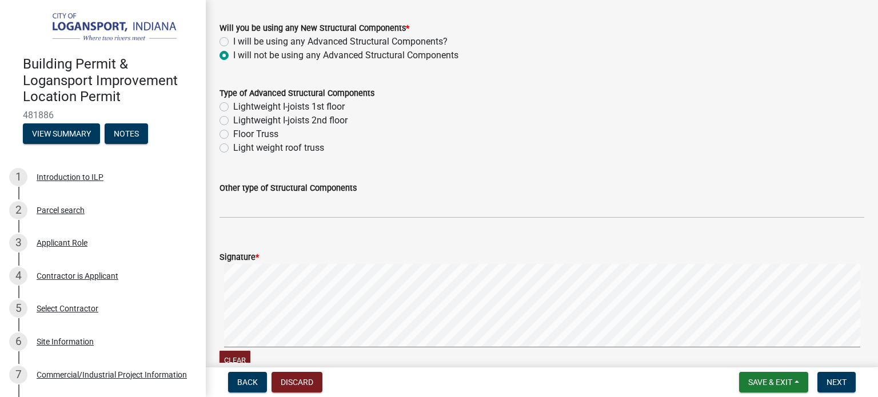
scroll to position [498, 0]
click at [829, 375] on button "Next" at bounding box center [837, 382] width 38 height 21
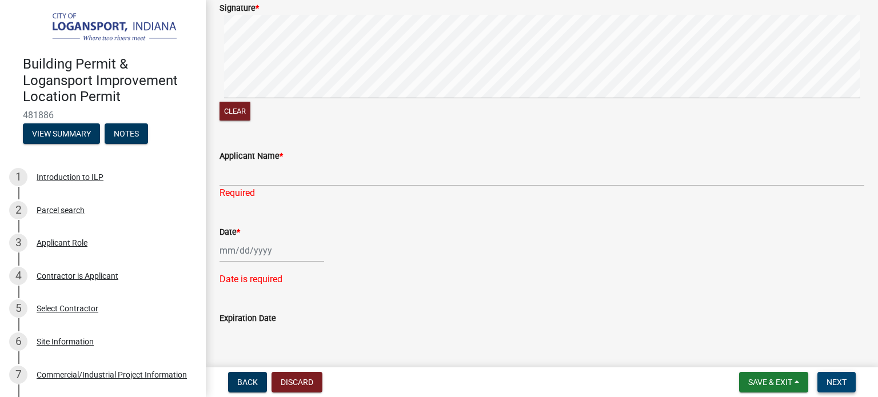
scroll to position [748, 0]
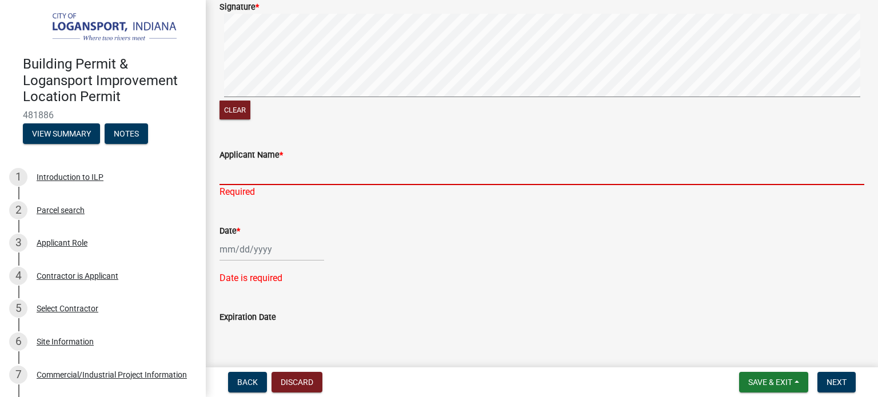
click at [293, 168] on input "Applicant Name *" at bounding box center [542, 173] width 645 height 23
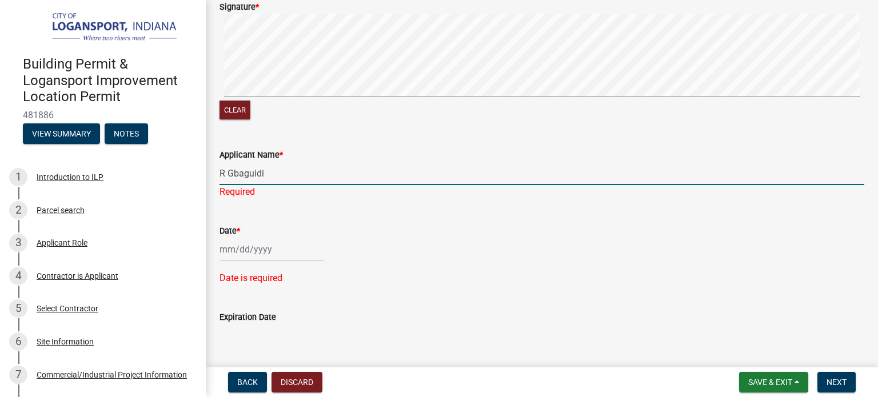
type input "R Gbaguidi"
select select "9"
select select "2025"
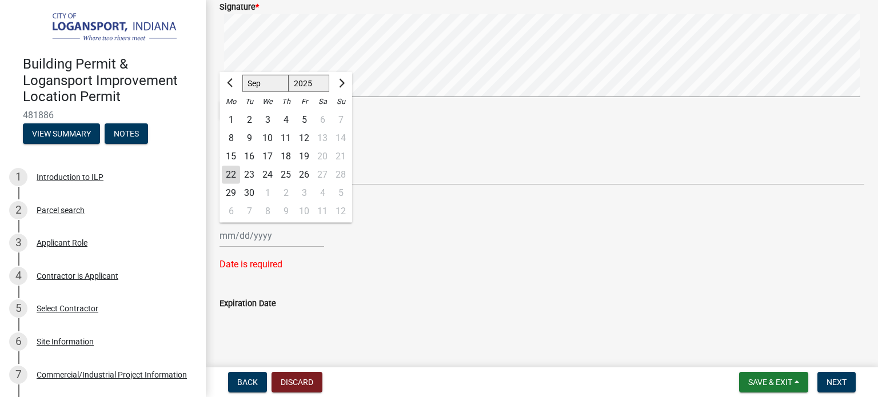
click at [251, 255] on div "Date * [PERSON_NAME] Apr May Jun [DATE] Aug Sep Oct Nov [DATE] 1526 1527 1528 1…" at bounding box center [542, 232] width 645 height 77
click at [237, 242] on input "Date *" at bounding box center [272, 235] width 105 height 23
type input "[DATE]"
click at [228, 174] on div "22" at bounding box center [231, 175] width 18 height 18
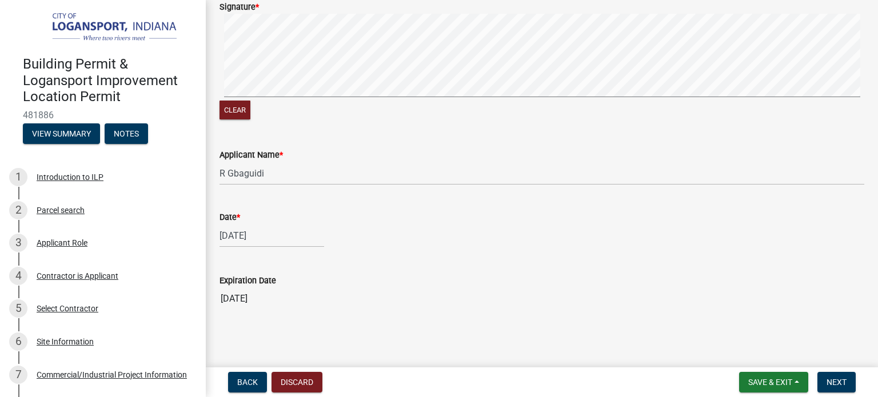
scroll to position [750, 0]
click at [828, 381] on span "Next" at bounding box center [837, 382] width 20 height 9
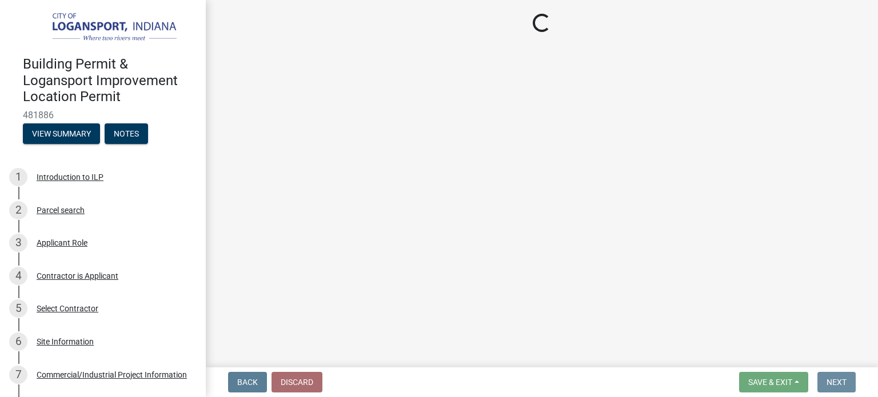
scroll to position [0, 0]
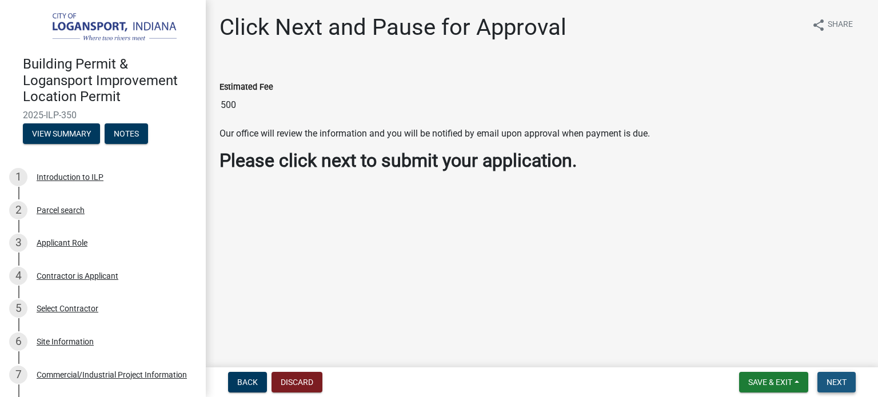
click at [840, 389] on button "Next" at bounding box center [837, 382] width 38 height 21
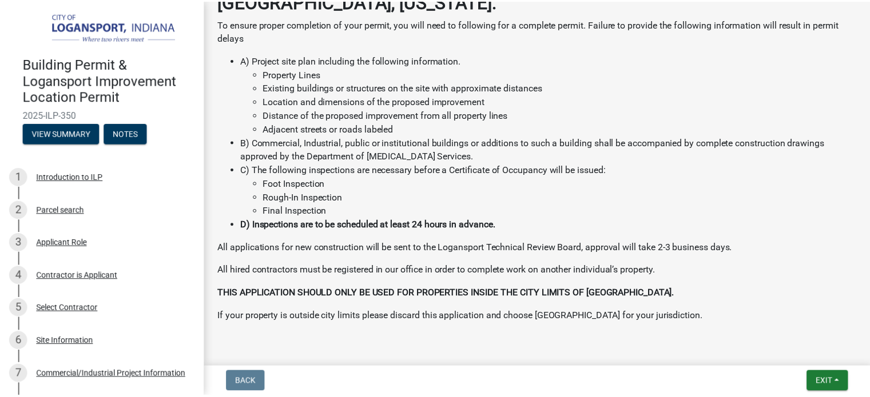
scroll to position [268, 0]
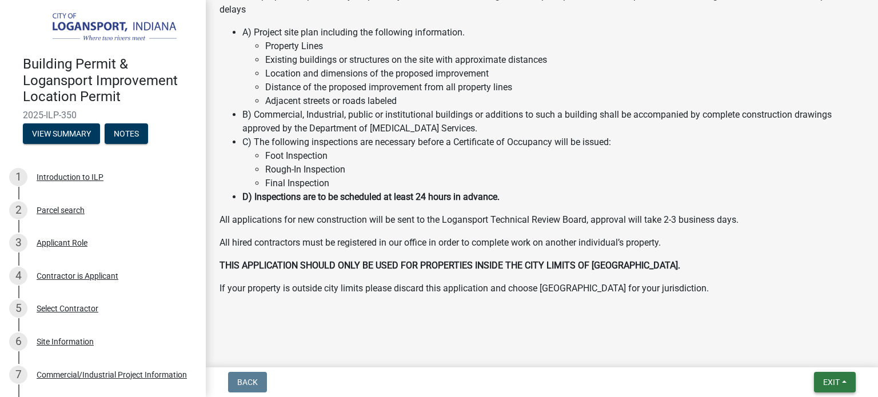
click at [828, 385] on span "Exit" at bounding box center [832, 382] width 17 height 9
click at [802, 358] on button "Save & Exit" at bounding box center [811, 352] width 92 height 27
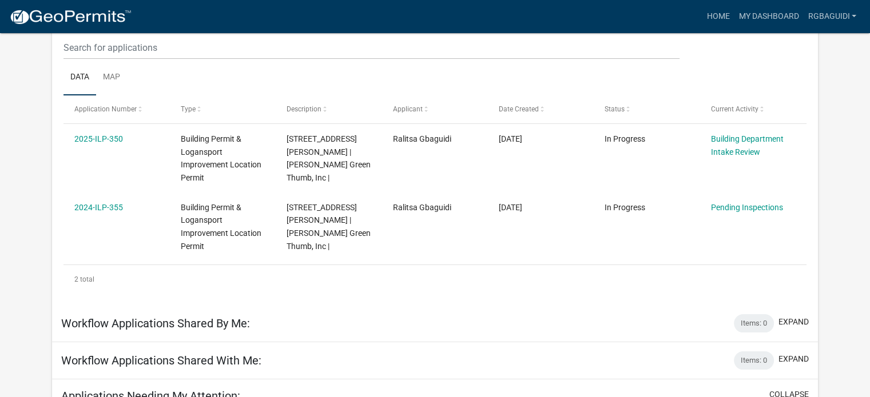
scroll to position [160, 0]
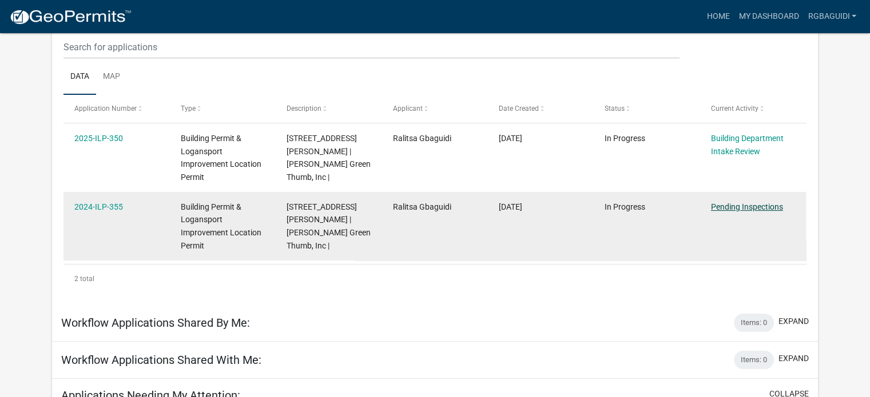
click at [739, 206] on link "Pending Inspections" at bounding box center [747, 206] width 72 height 9
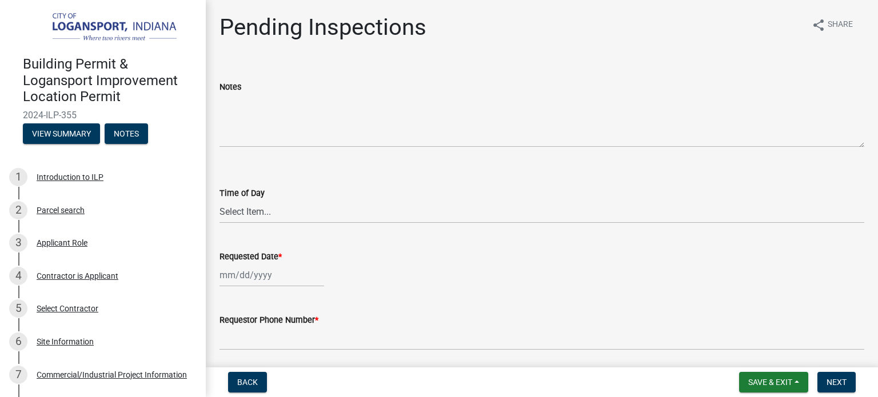
click at [782, 31] on div "Pending Inspections share Share" at bounding box center [542, 32] width 645 height 37
